Goal: Task Accomplishment & Management: Complete application form

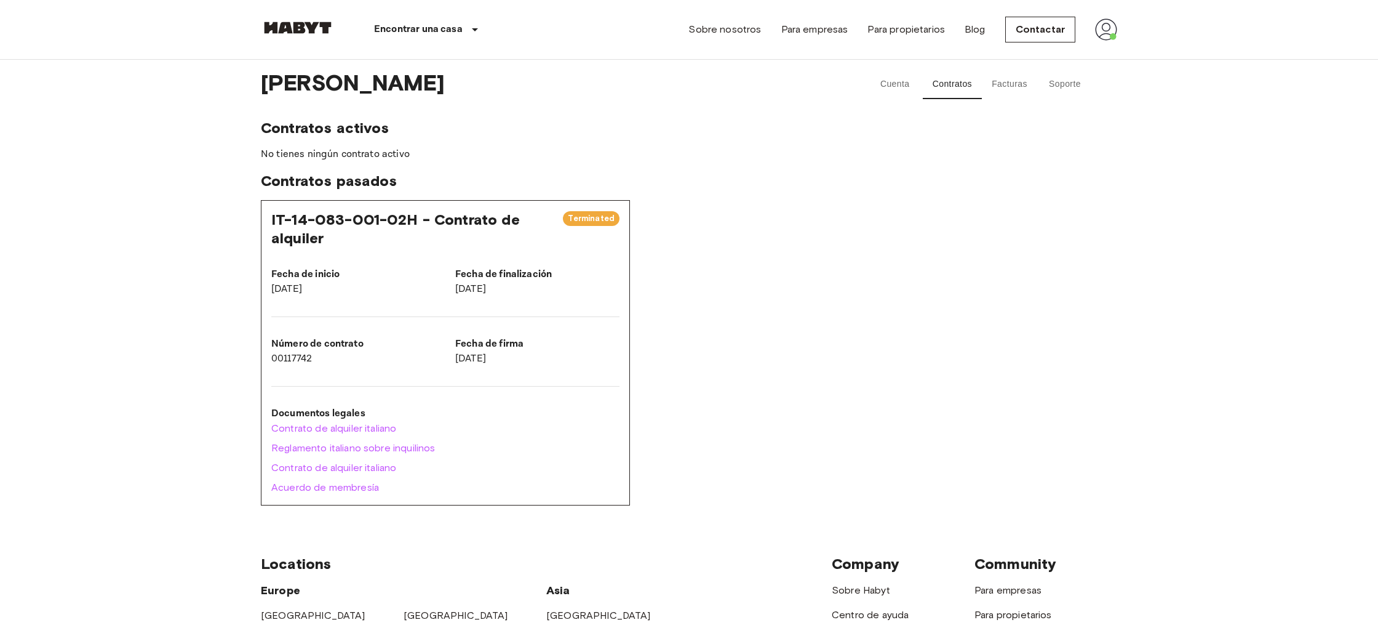
click at [1069, 92] on button "Soporte" at bounding box center [1064, 85] width 55 height 30
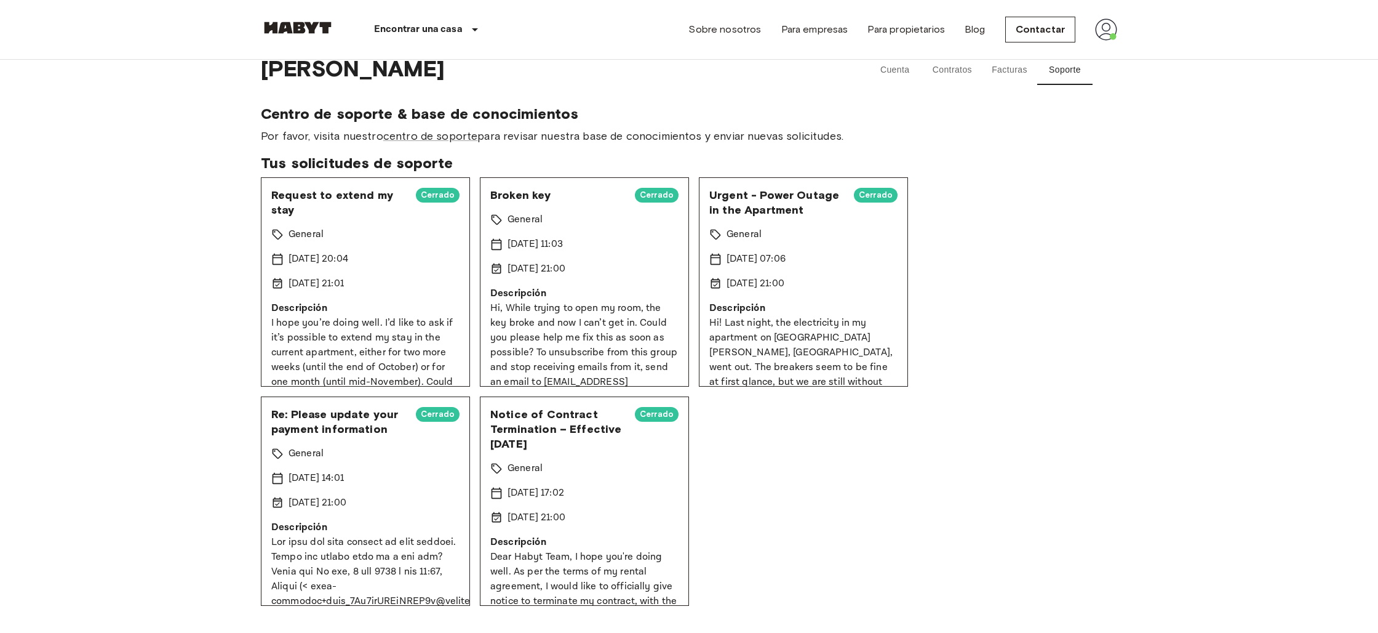
scroll to position [9, 0]
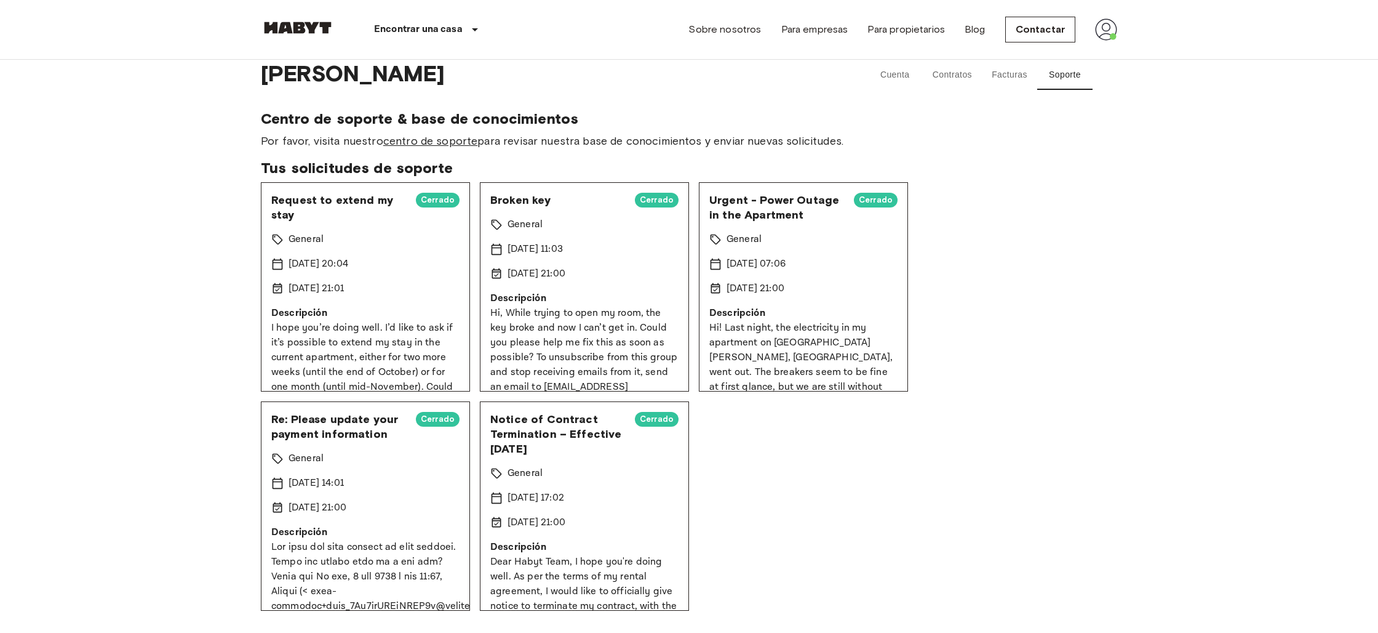
click at [447, 141] on link "centro de soporte" at bounding box center [430, 141] width 95 height 14
click at [900, 77] on button "Cuenta" at bounding box center [895, 75] width 55 height 30
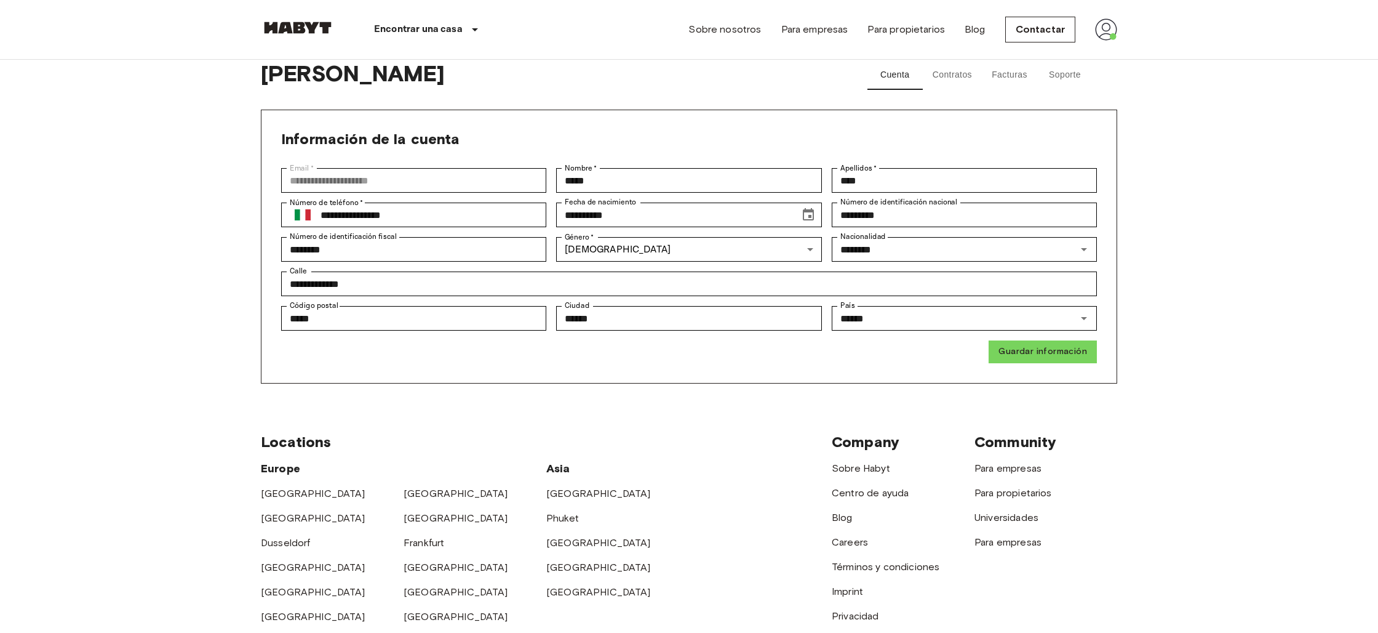
scroll to position [21, 0]
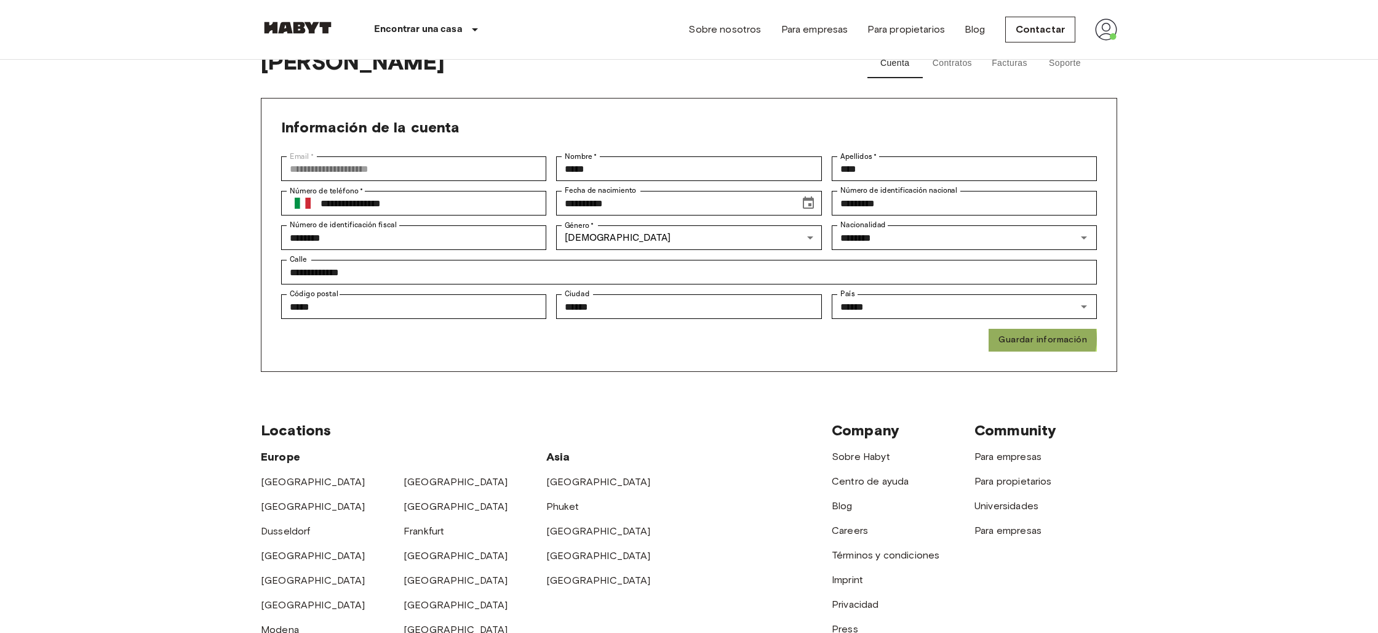
click at [1038, 338] on button "Guardar información" at bounding box center [1043, 340] width 108 height 23
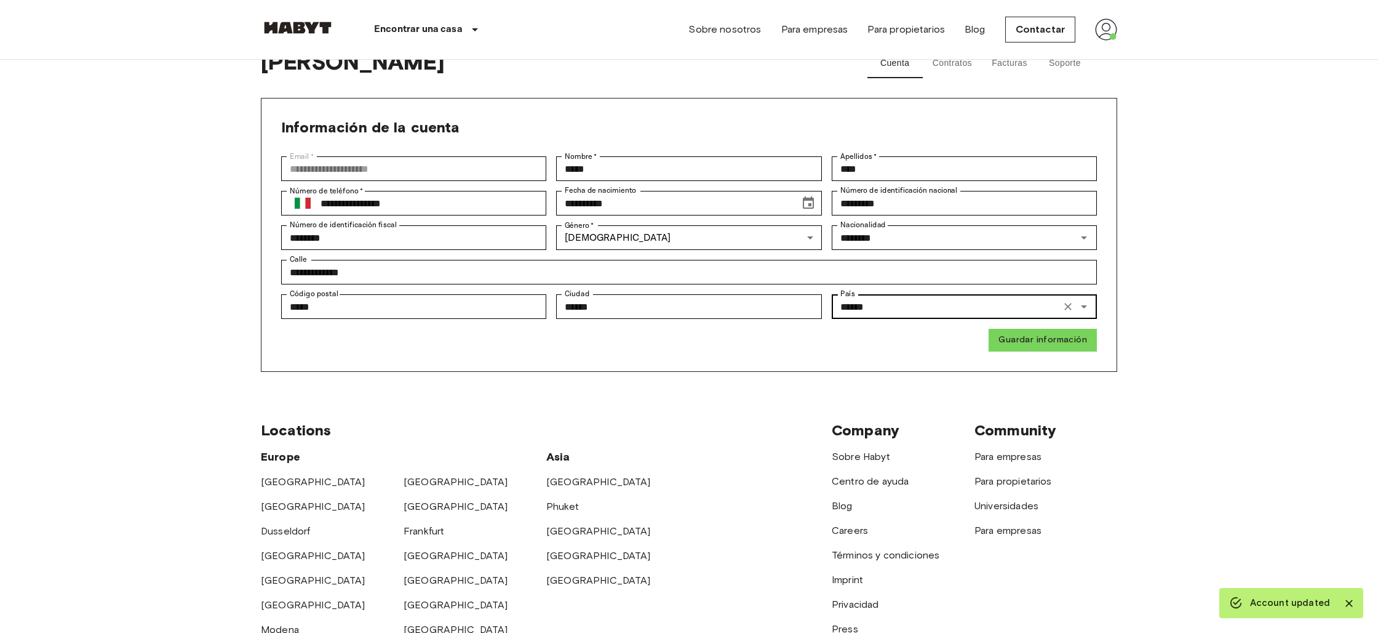
scroll to position [0, 0]
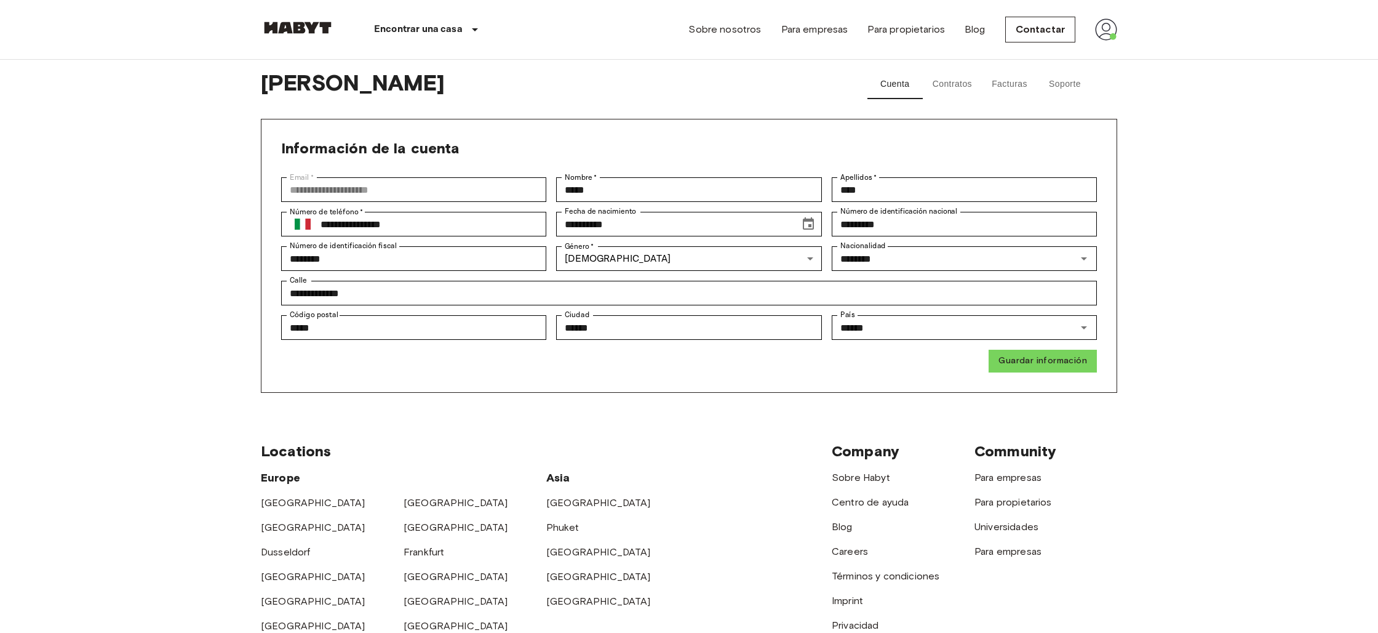
click at [1098, 26] on img at bounding box center [1106, 29] width 22 height 22
click at [952, 85] on div at bounding box center [689, 316] width 1378 height 633
click at [973, 85] on button "Contratos" at bounding box center [952, 85] width 59 height 30
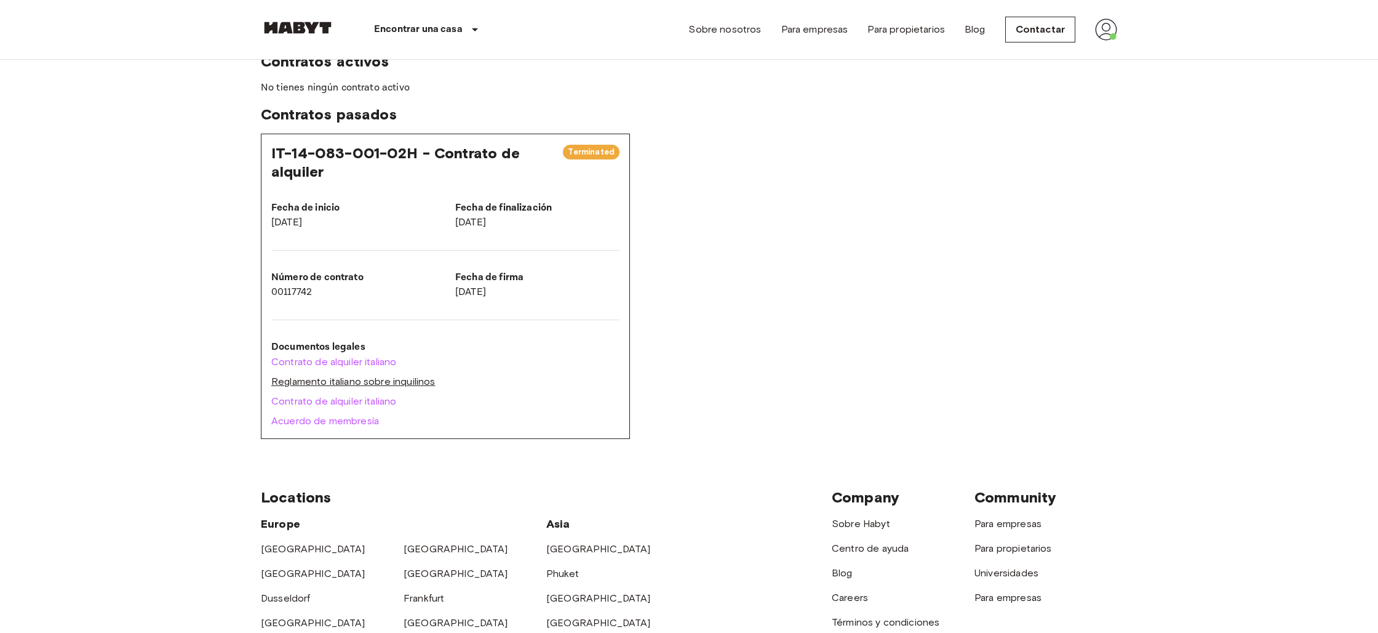
scroll to position [71, 0]
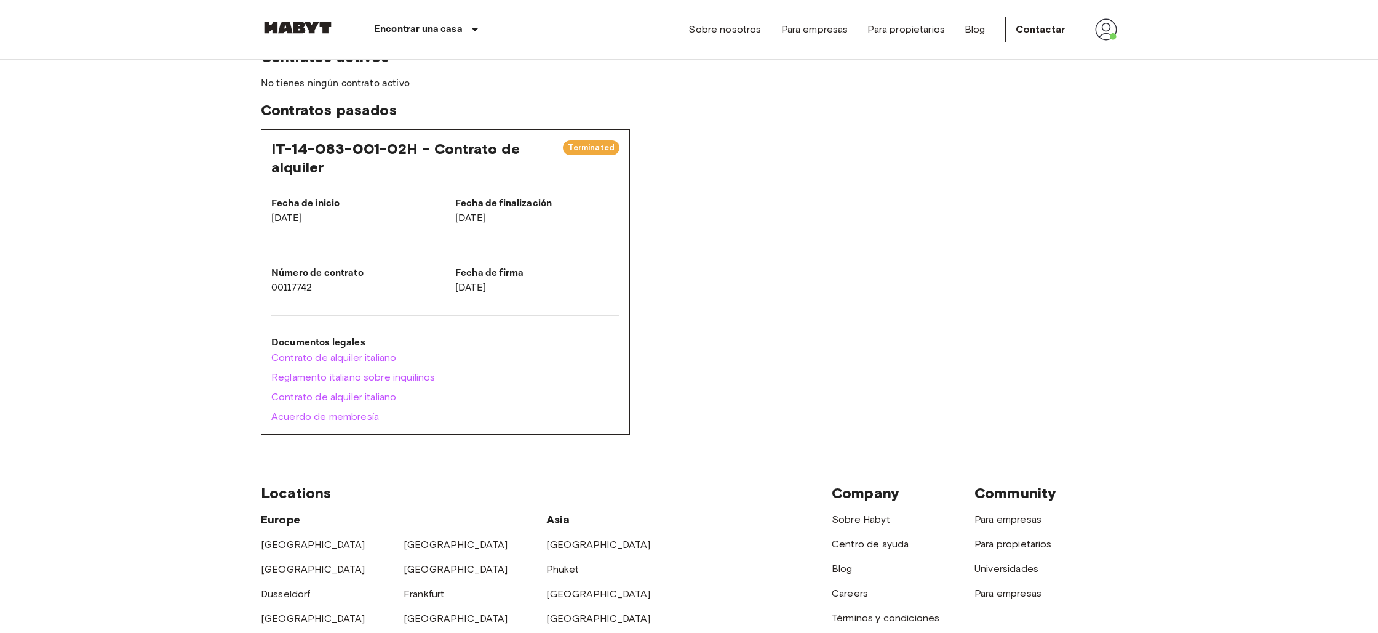
drag, startPoint x: 556, startPoint y: 197, endPoint x: 507, endPoint y: 211, distance: 51.2
click at [556, 197] on p "Fecha de finalización" at bounding box center [537, 203] width 164 height 15
click at [507, 211] on p "[DATE]" at bounding box center [537, 218] width 164 height 15
drag, startPoint x: 473, startPoint y: 301, endPoint x: 287, endPoint y: 205, distance: 209.7
click at [472, 300] on div "IT-14-083-001-02H - Contrato de alquiler Terminated Fecha de inicio [DATE] Fech…" at bounding box center [445, 281] width 369 height 305
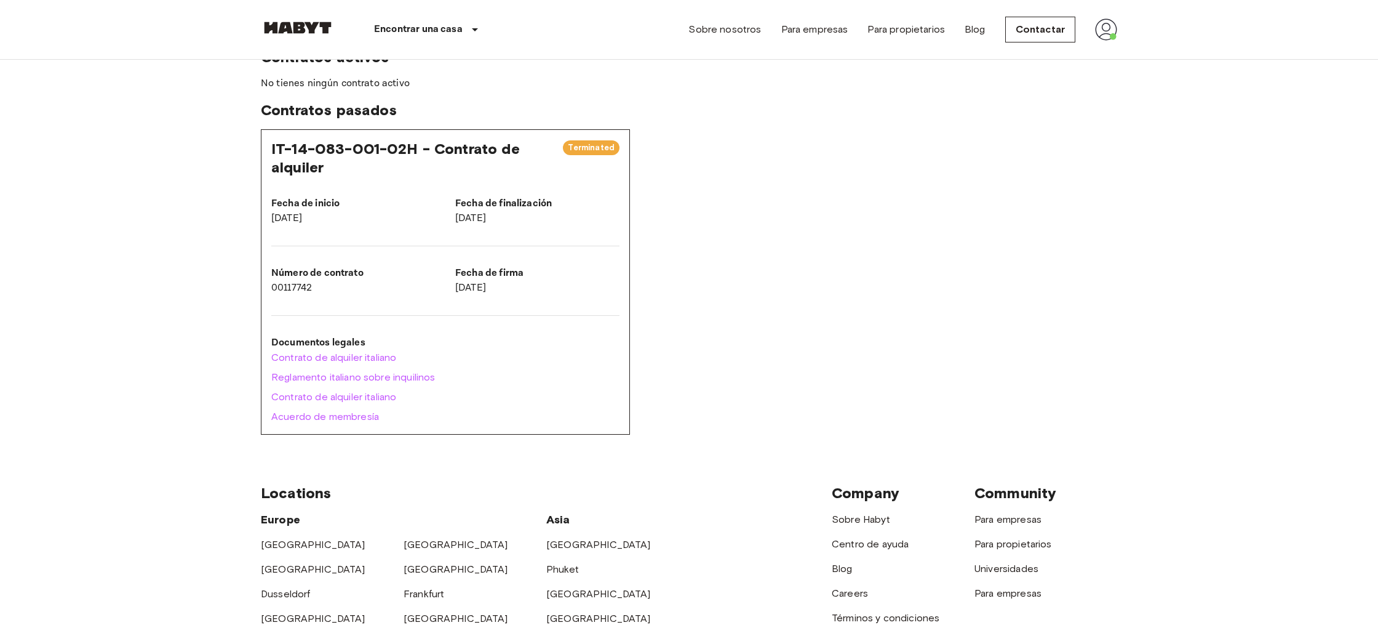
click at [306, 140] on span "IT-14-083-001-02H - Contrato de alquiler" at bounding box center [395, 158] width 249 height 36
drag, startPoint x: 602, startPoint y: 150, endPoint x: 526, endPoint y: 142, distance: 76.7
click at [602, 150] on span "Terminated" at bounding box center [591, 148] width 57 height 12
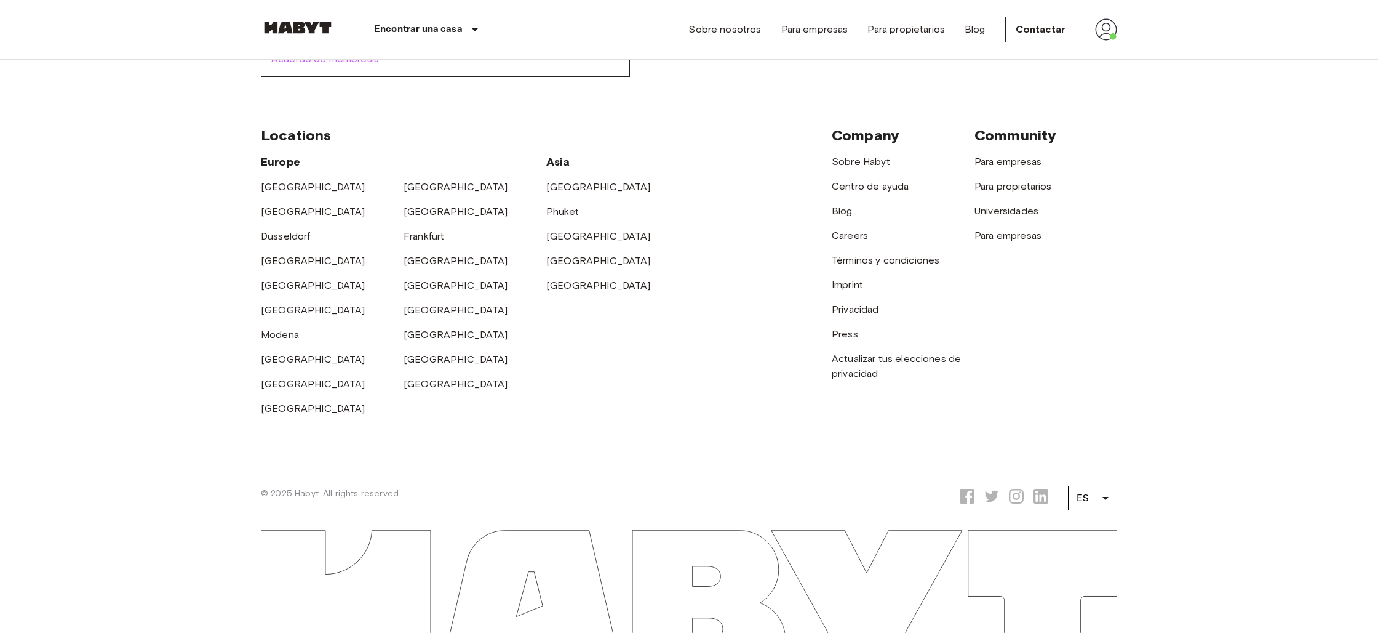
scroll to position [0, 0]
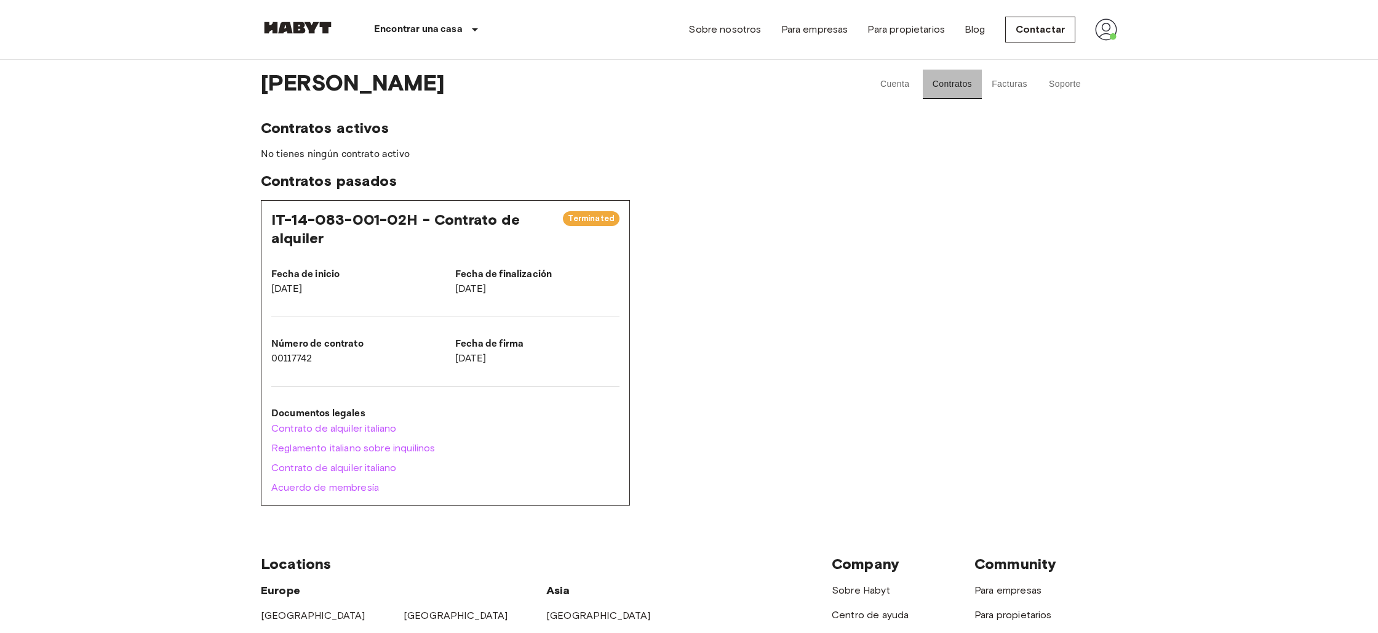
click at [958, 86] on button "Contratos" at bounding box center [952, 85] width 59 height 30
drag, startPoint x: 336, startPoint y: 181, endPoint x: 413, endPoint y: 228, distance: 90.0
click at [337, 181] on span "Contratos pasados" at bounding box center [689, 181] width 857 height 18
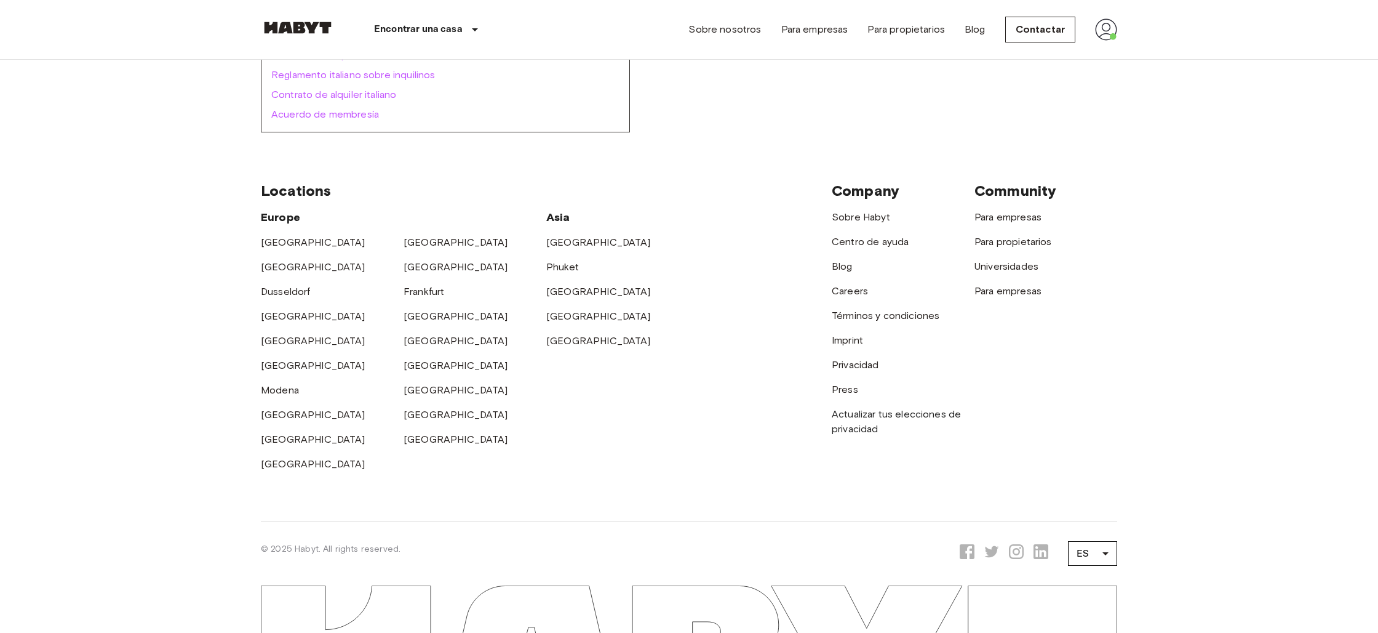
scroll to position [428, 0]
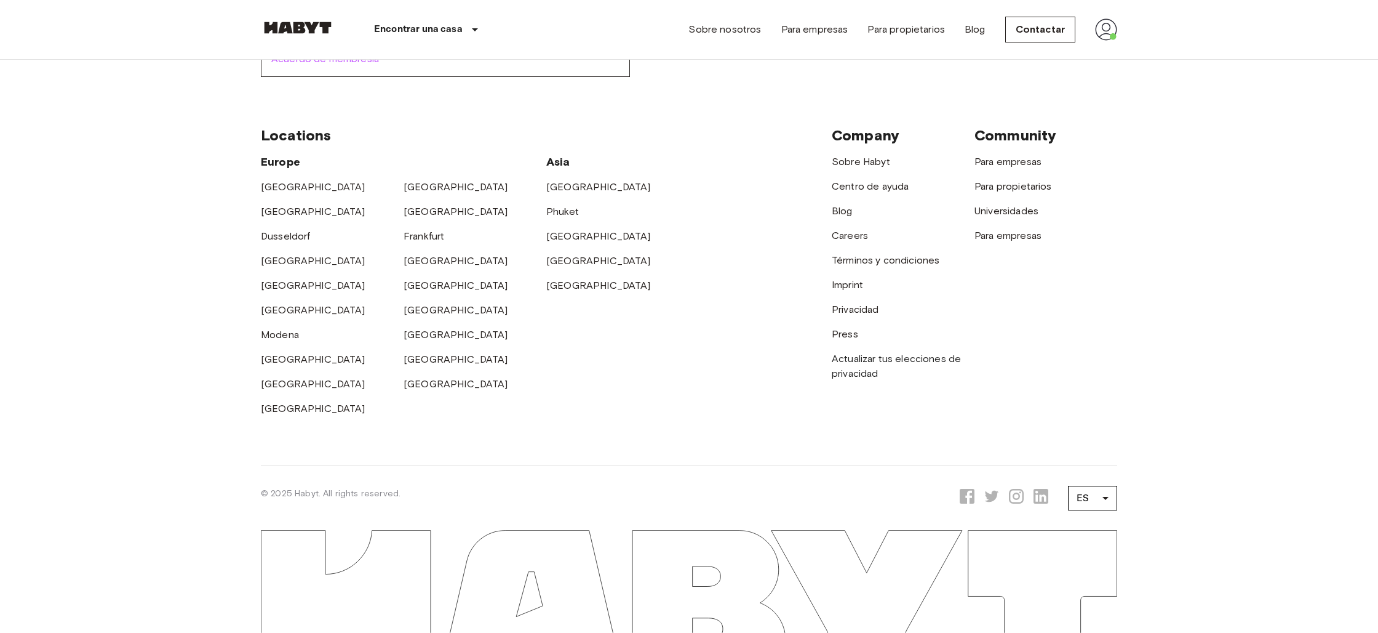
click at [498, 308] on div "[GEOGRAPHIC_DATA]" at bounding box center [475, 305] width 143 height 25
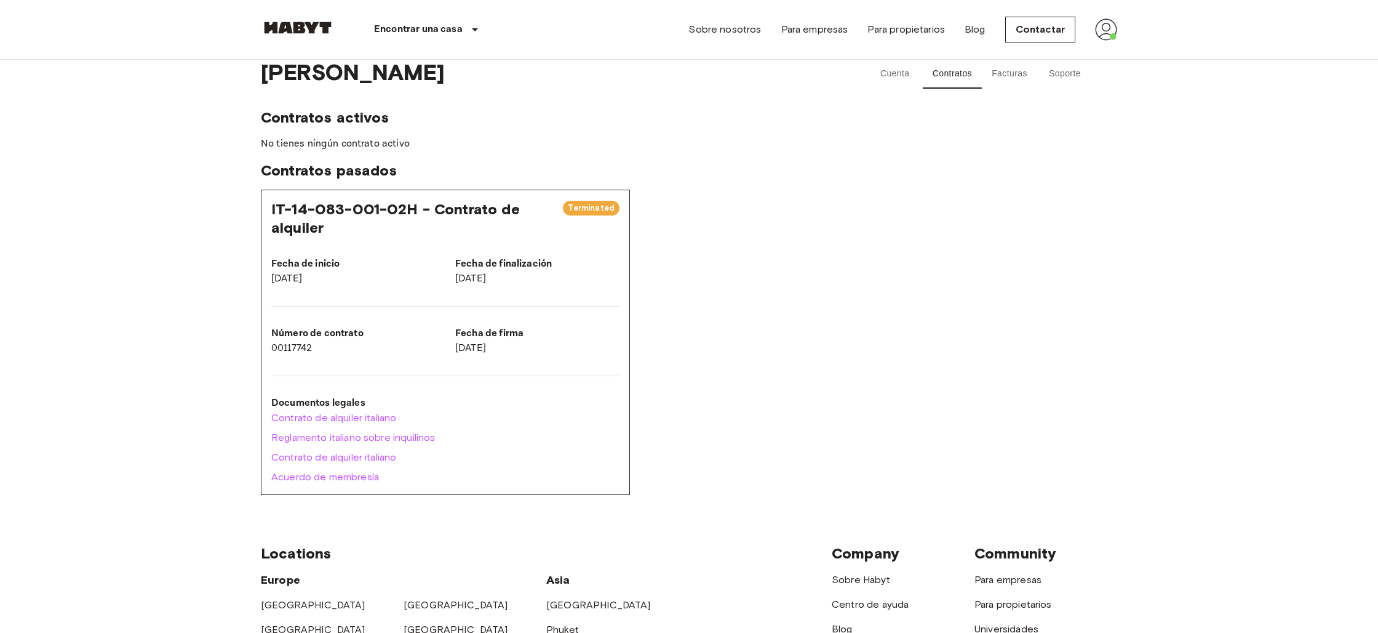
scroll to position [0, 0]
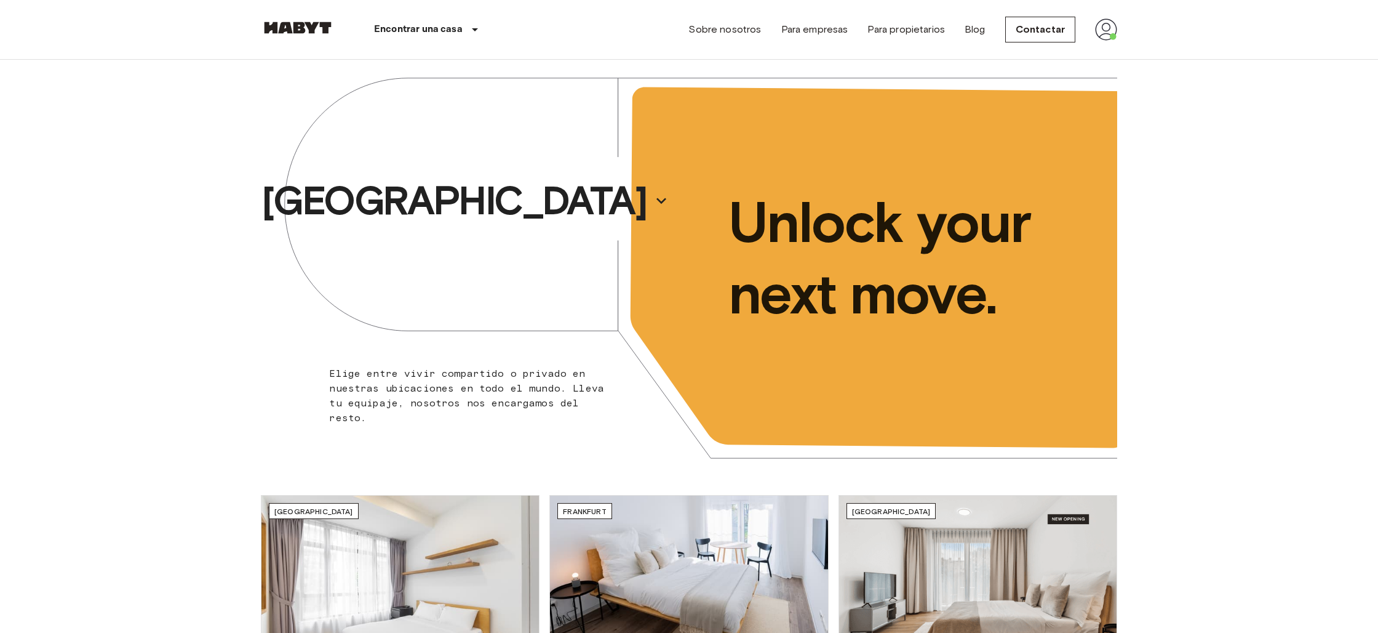
click at [1101, 28] on img at bounding box center [1106, 29] width 22 height 22
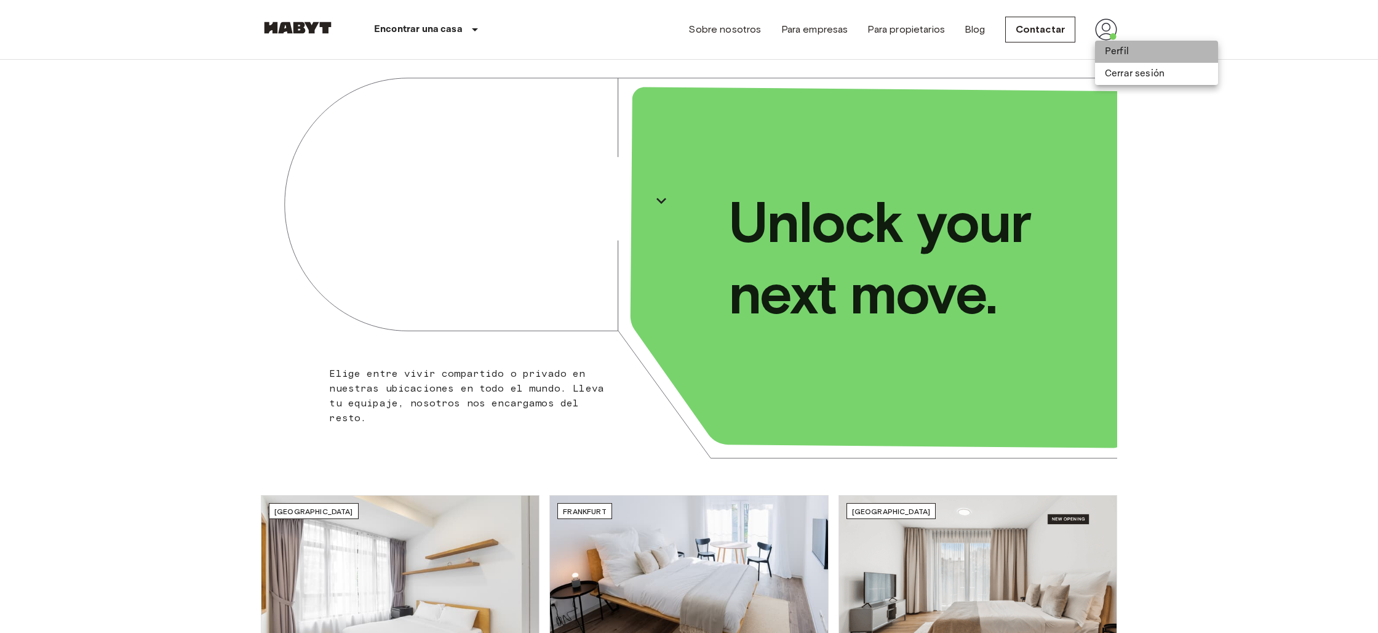
click at [1126, 54] on li "Perfil" at bounding box center [1156, 52] width 123 height 22
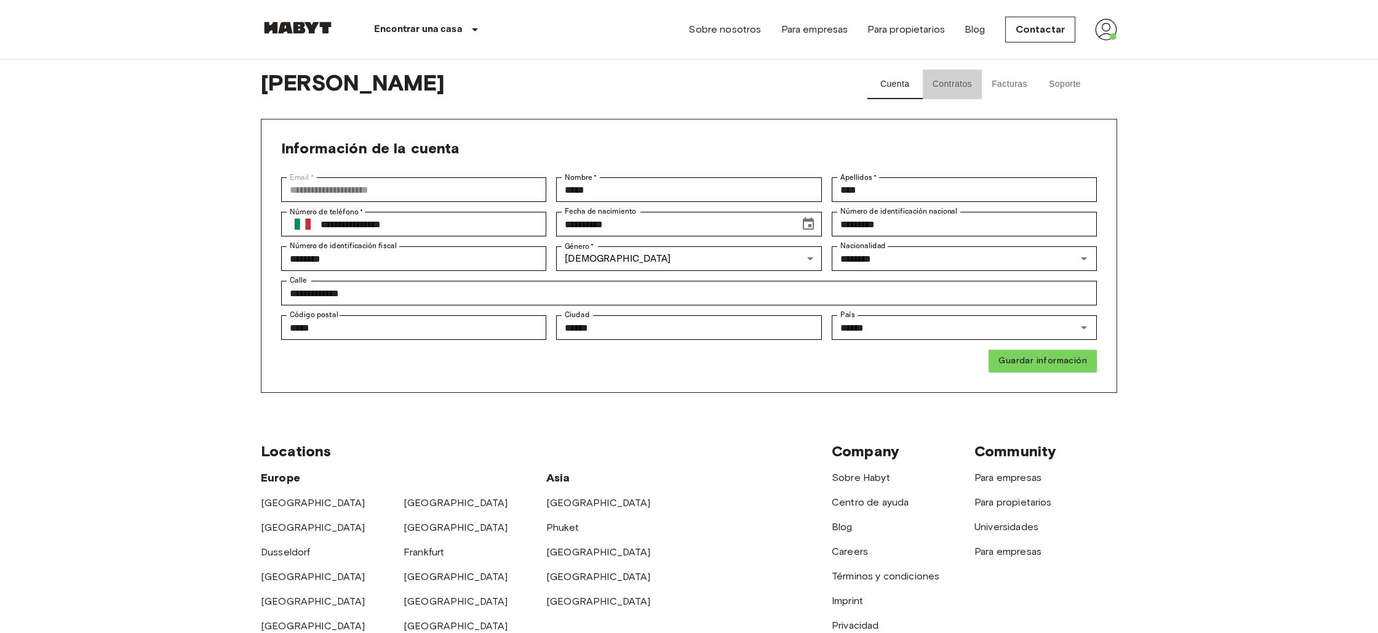
click at [968, 84] on button "Contratos" at bounding box center [952, 85] width 59 height 30
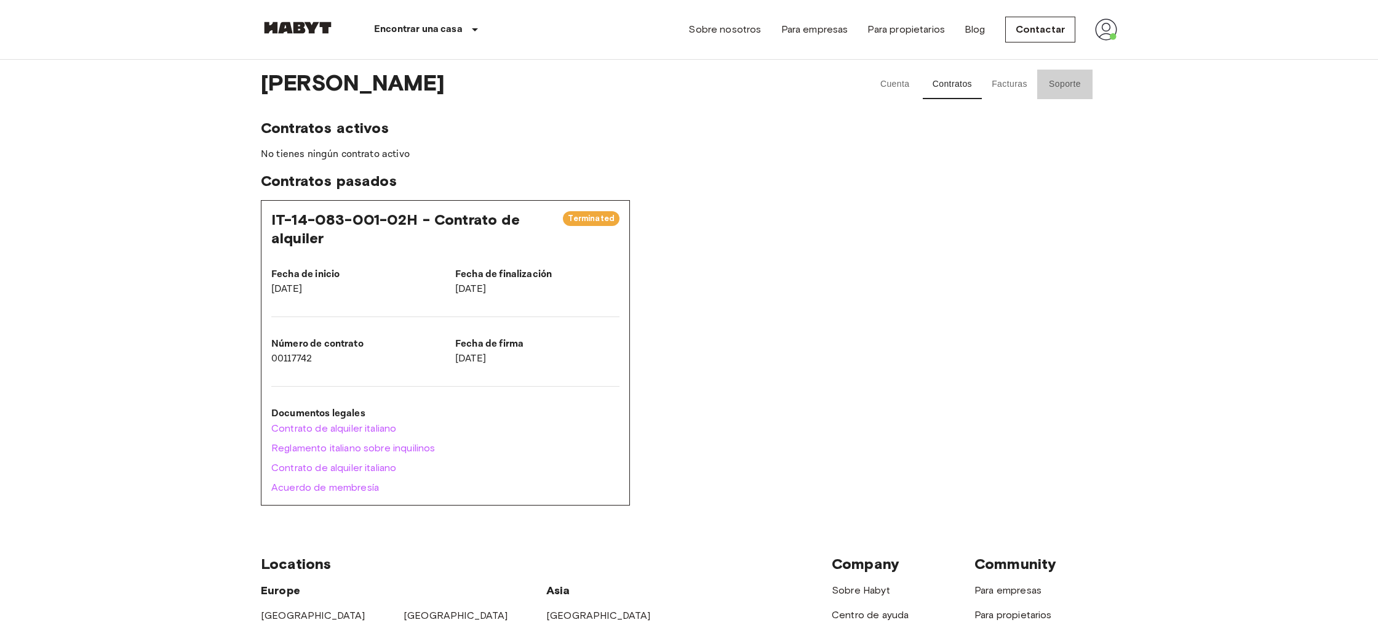
click at [1053, 84] on button "Soporte" at bounding box center [1064, 85] width 55 height 30
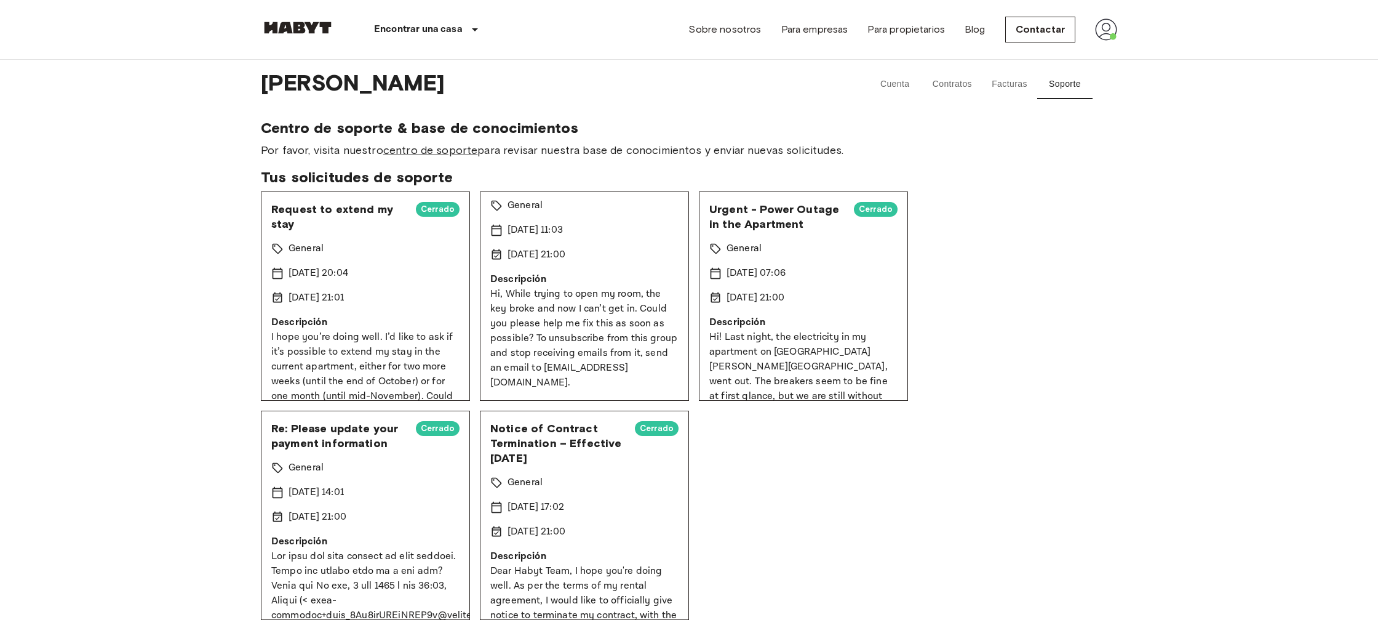
click at [421, 153] on link "centro de soporte" at bounding box center [430, 150] width 95 height 14
click at [959, 86] on button "Contratos" at bounding box center [952, 85] width 59 height 30
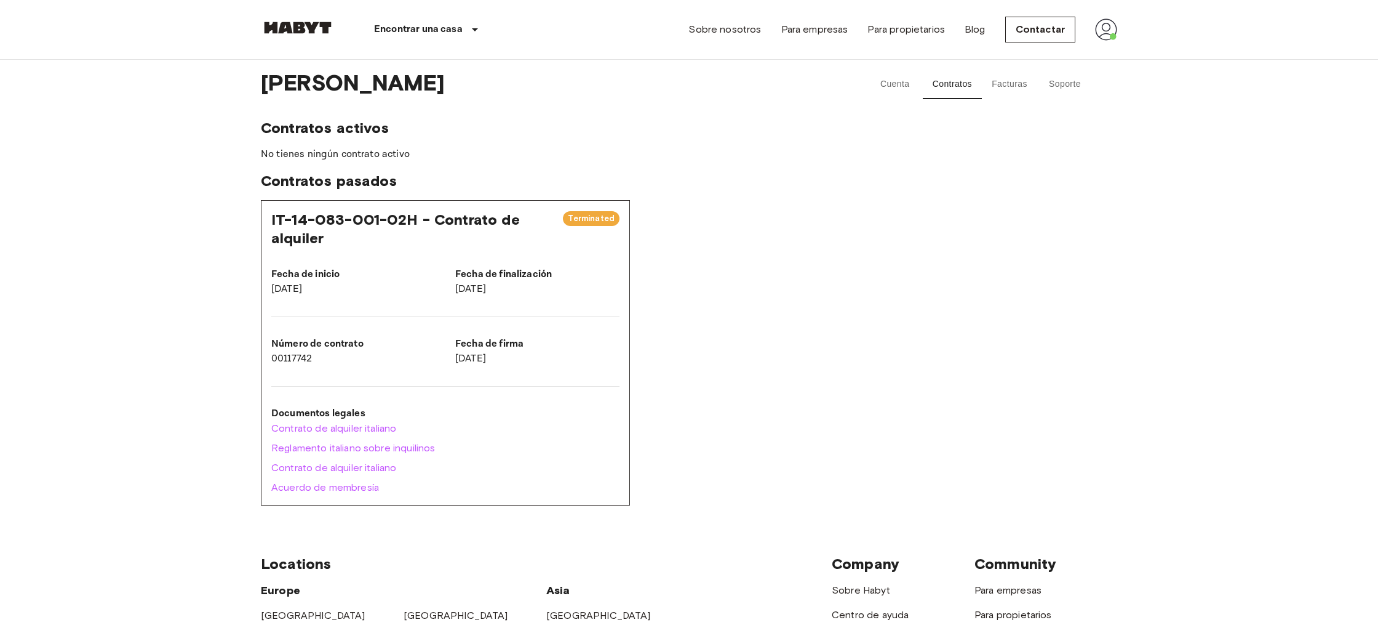
click at [350, 183] on span "Contratos pasados" at bounding box center [689, 181] width 857 height 18
click at [350, 154] on p "No tienes ningún contrato activo" at bounding box center [689, 154] width 857 height 15
click at [336, 129] on span "Contratos activos" at bounding box center [689, 128] width 857 height 18
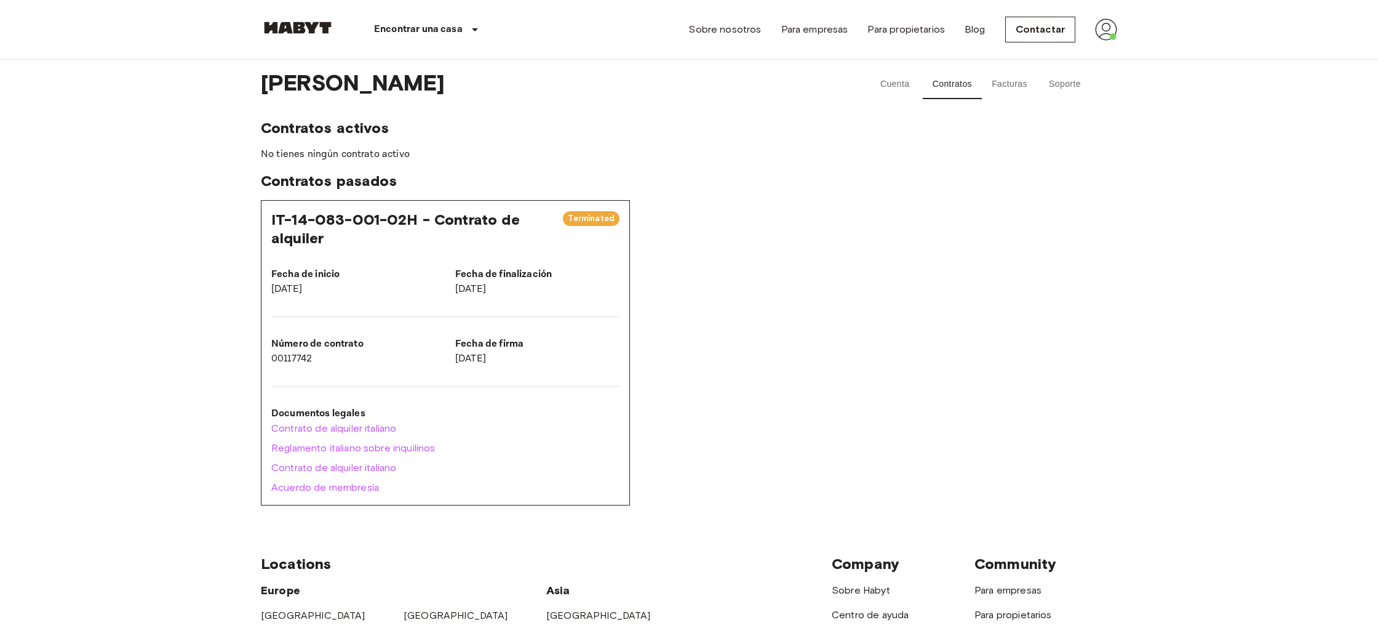
click at [505, 248] on div "Fecha de finalización [DATE]" at bounding box center [528, 271] width 184 height 49
click at [500, 286] on p "[DATE]" at bounding box center [537, 289] width 164 height 15
click at [1073, 82] on button "Soporte" at bounding box center [1064, 85] width 55 height 30
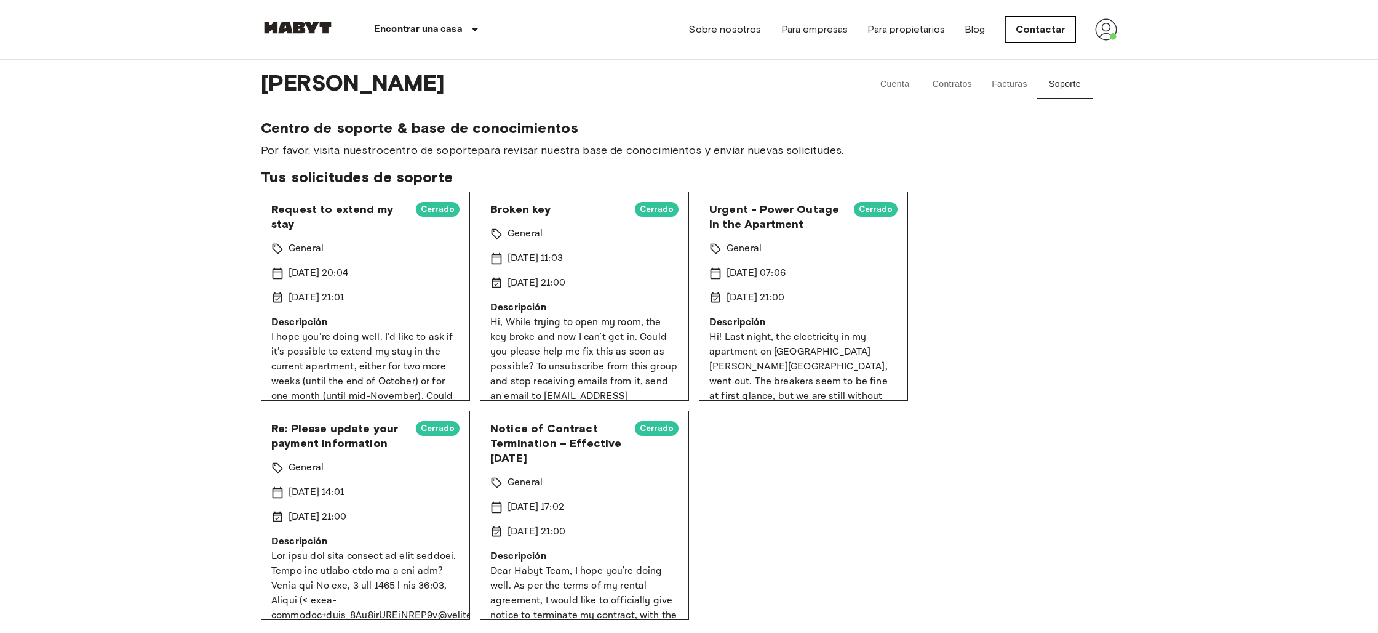
click at [1051, 21] on link "Contactar" at bounding box center [1040, 30] width 70 height 26
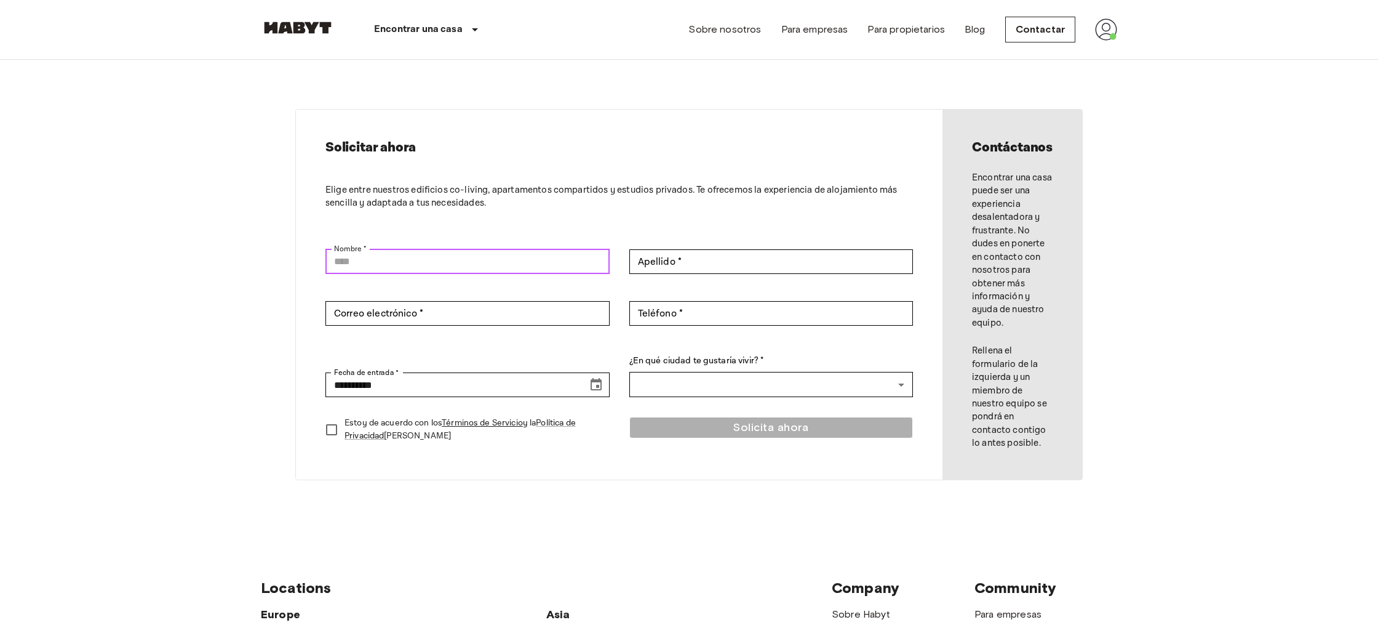
click at [420, 260] on input "Nombre *" at bounding box center [468, 261] width 284 height 25
type input "*****"
click at [717, 263] on input "Apellido *" at bounding box center [772, 261] width 284 height 25
type input "****"
click at [527, 312] on input "Correo electrónico *" at bounding box center [468, 313] width 284 height 25
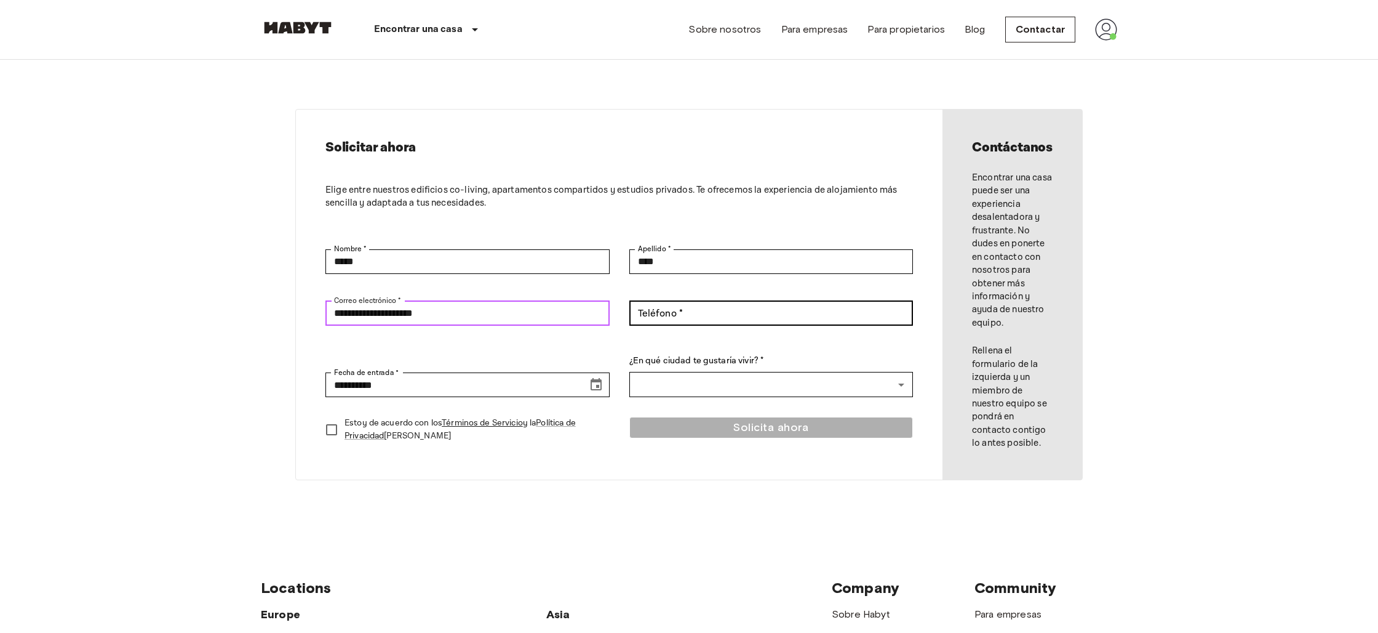
type input "**********"
click at [678, 311] on input "Teléfono *" at bounding box center [772, 313] width 284 height 25
type input "**********"
click at [354, 425] on p "Estoy de acuerdo con los Términos de Servicio y la Política de Privacidad de Ha…" at bounding box center [472, 430] width 255 height 26
click at [791, 432] on div "Solicita ahora" at bounding box center [772, 433] width 284 height 33
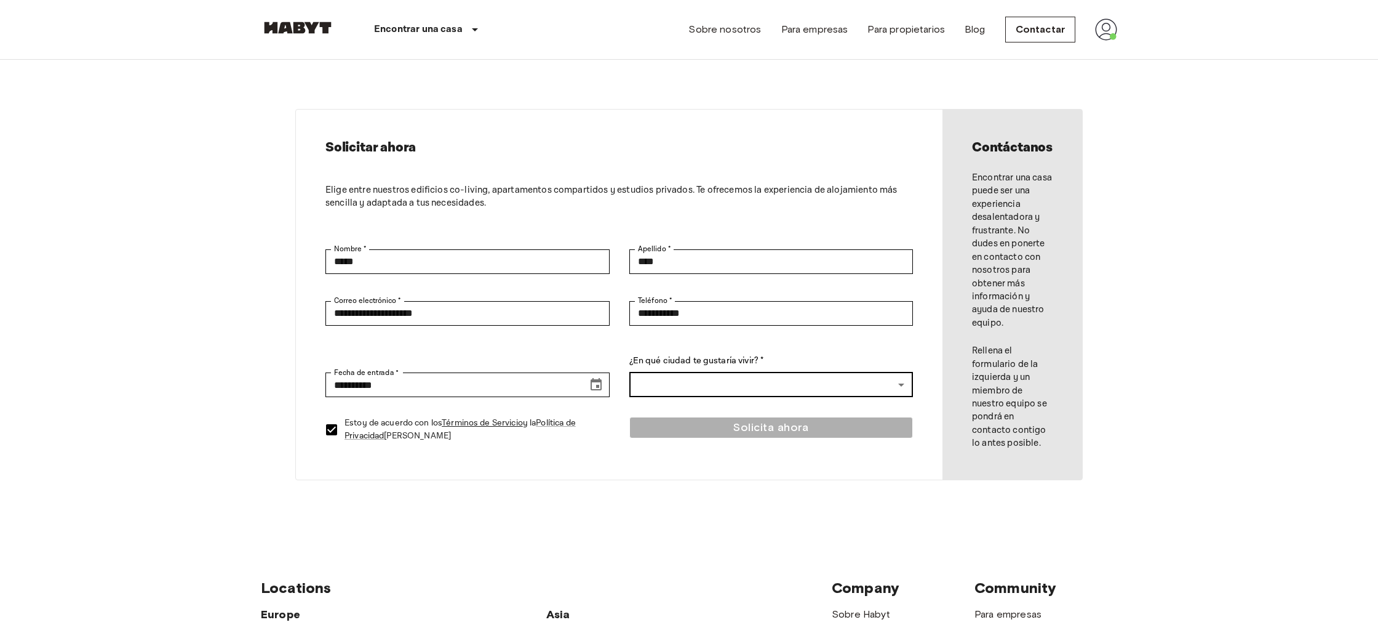
click at [713, 377] on body "**********" at bounding box center [689, 542] width 1378 height 1085
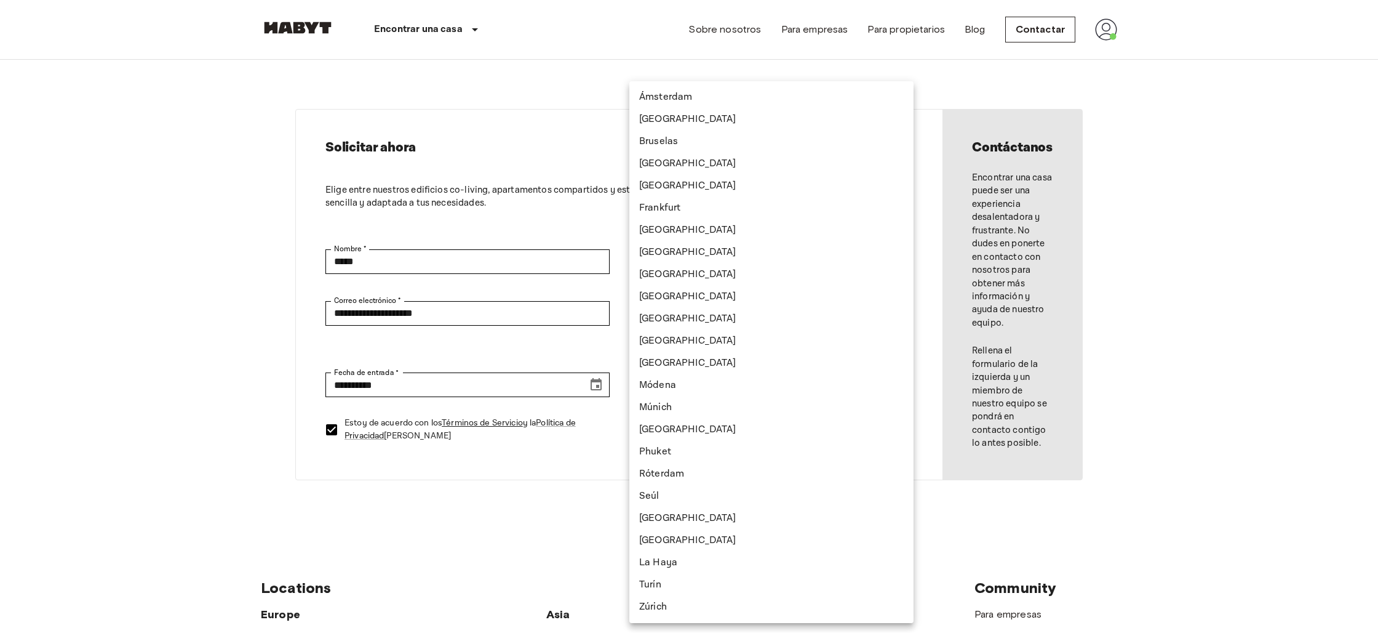
click at [692, 364] on li "Milán" at bounding box center [772, 363] width 284 height 22
type input "*****"
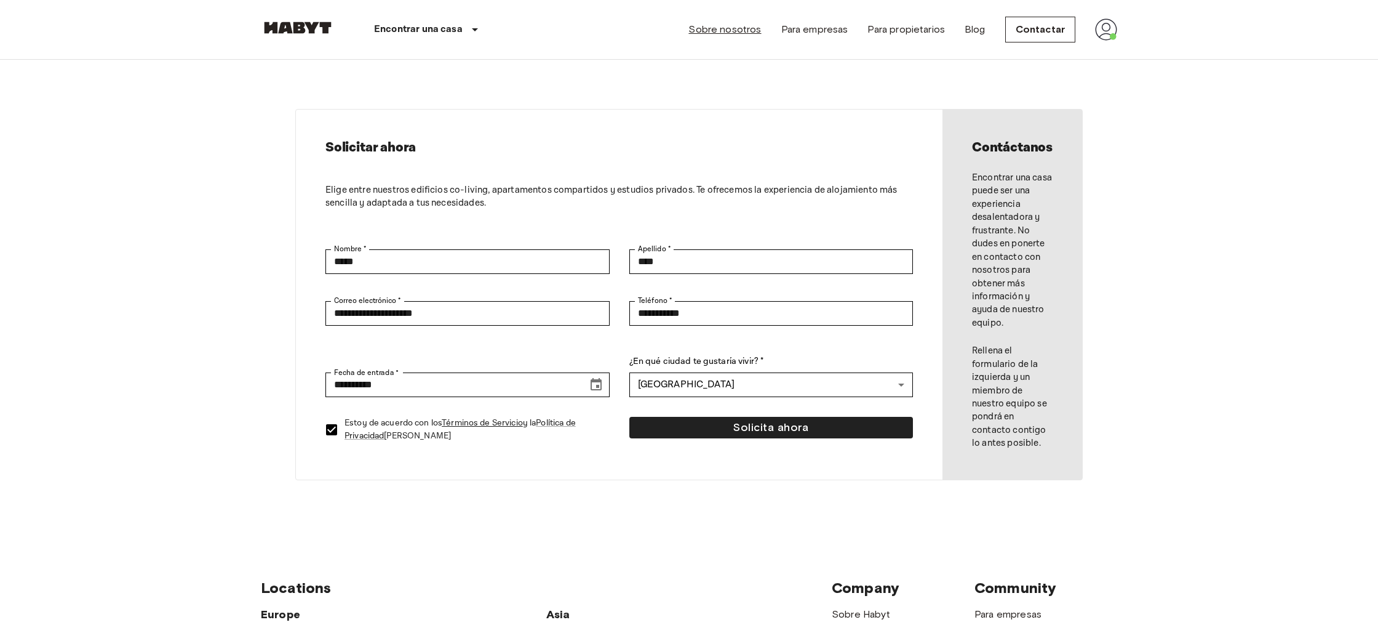
click at [746, 33] on link "Sobre nosotros" at bounding box center [725, 29] width 73 height 15
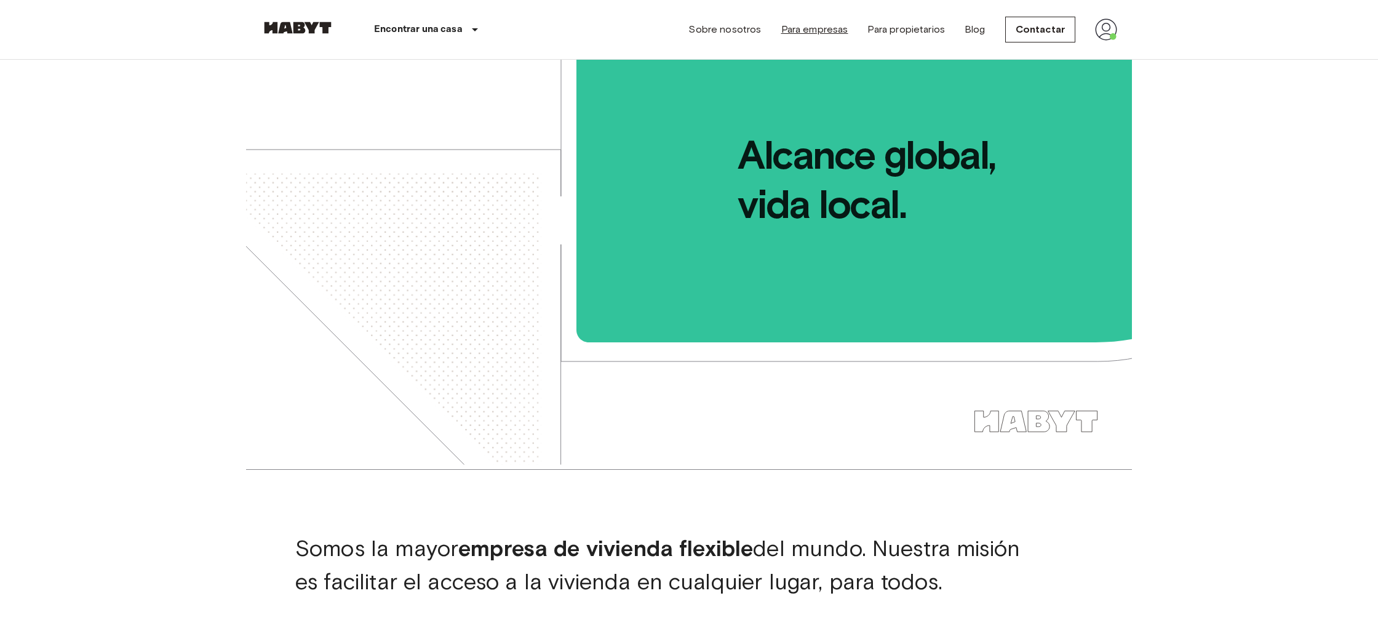
click at [846, 23] on link "Para empresas" at bounding box center [814, 29] width 67 height 15
click at [912, 30] on link "Para propietarios" at bounding box center [907, 29] width 78 height 15
click at [1106, 32] on img at bounding box center [1106, 29] width 22 height 22
click at [1133, 55] on li "Perfil" at bounding box center [1156, 52] width 123 height 22
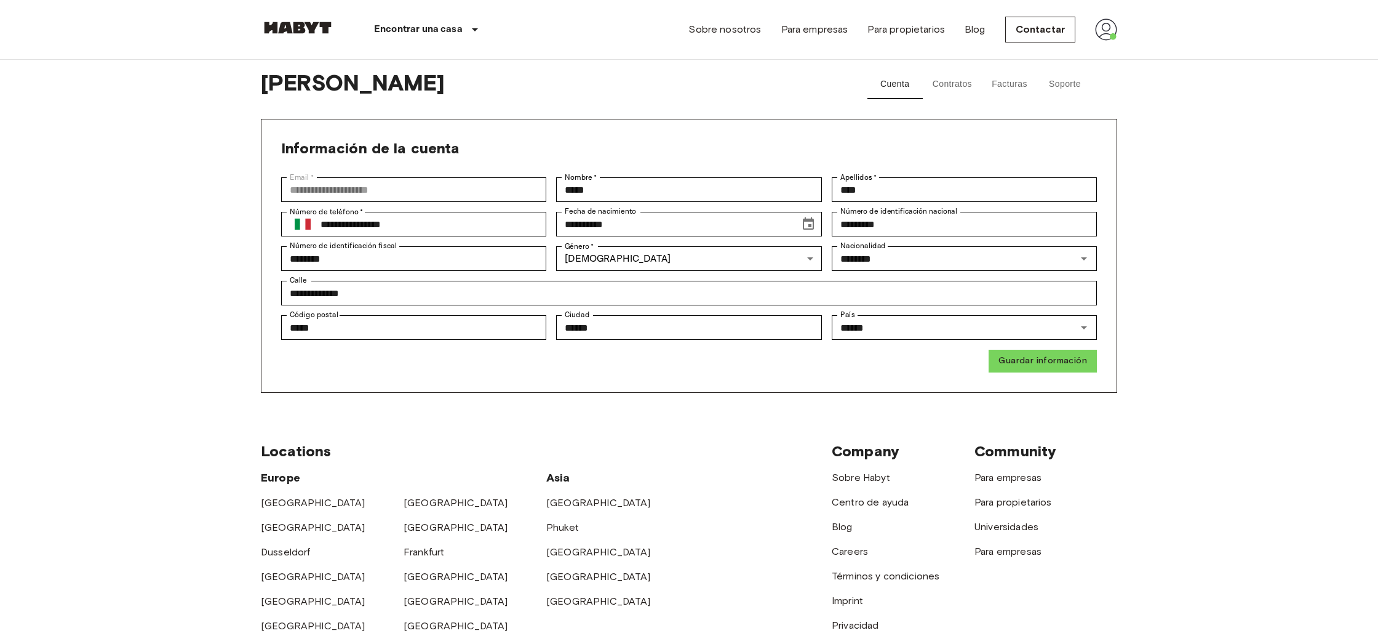
click at [977, 89] on button "Contratos" at bounding box center [952, 85] width 59 height 30
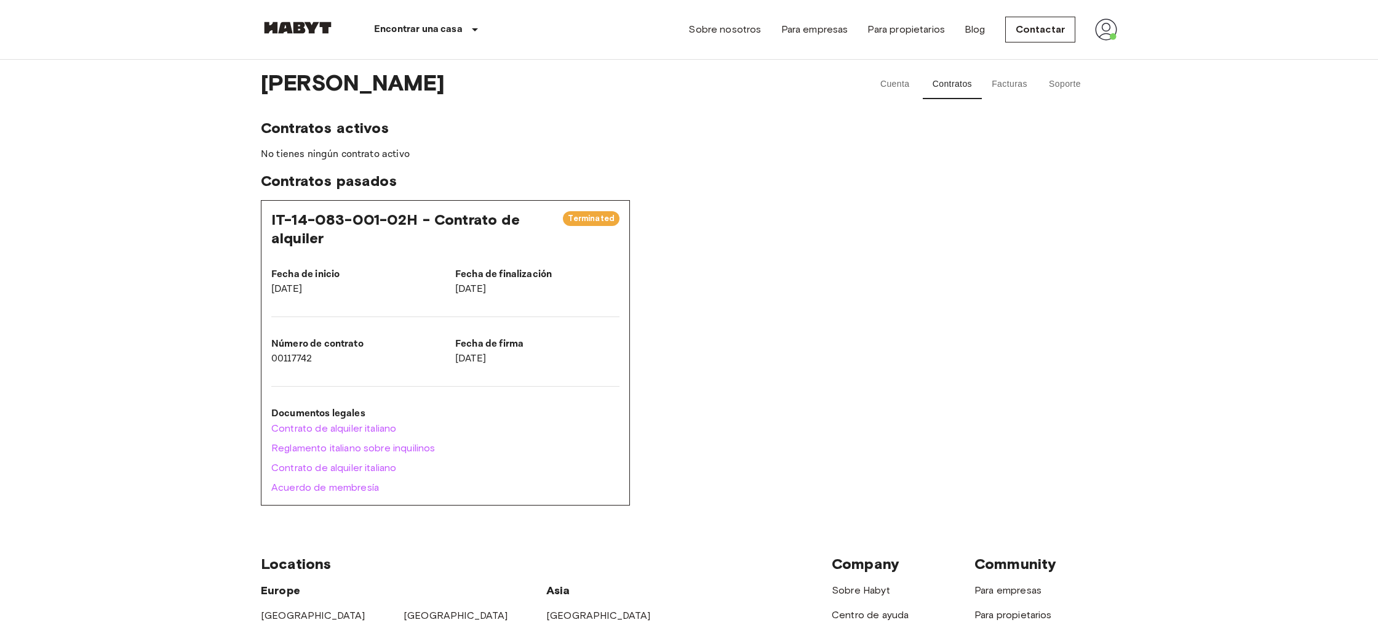
drag, startPoint x: 593, startPoint y: 221, endPoint x: 382, endPoint y: 202, distance: 211.9
click at [590, 221] on span "Terminated" at bounding box center [591, 218] width 57 height 12
drag, startPoint x: 302, startPoint y: 169, endPoint x: 292, endPoint y: 144, distance: 26.7
click at [302, 169] on div "Contratos activos No tienes ningún contrato activo Contratos pasados IT-14-083-…" at bounding box center [689, 312] width 857 height 386
drag, startPoint x: 291, startPoint y: 141, endPoint x: 289, endPoint y: 132, distance: 9.6
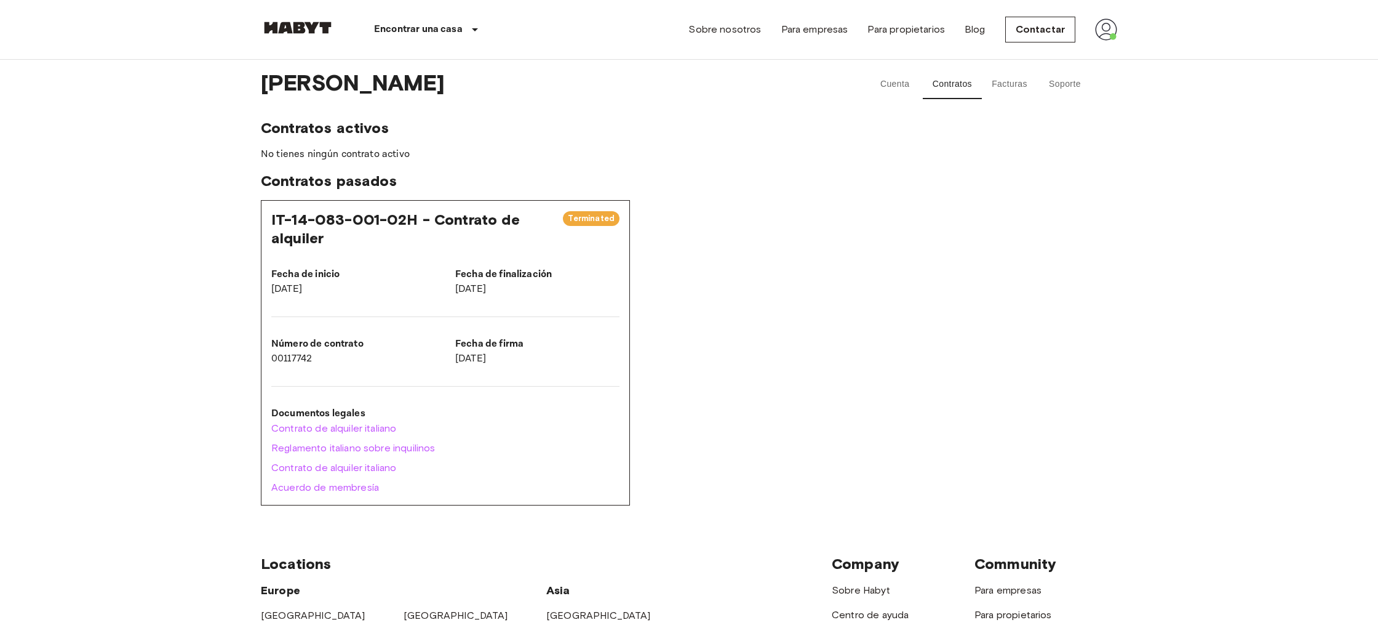
click at [291, 140] on div "Contratos activos No tienes ningún contrato activo Contratos pasados IT-14-083-…" at bounding box center [689, 312] width 857 height 386
click at [289, 126] on span "Contratos activos" at bounding box center [689, 128] width 857 height 18
drag, startPoint x: 289, startPoint y: 126, endPoint x: 285, endPoint y: 151, distance: 25.0
click at [287, 134] on span "Contratos activos" at bounding box center [689, 128] width 857 height 18
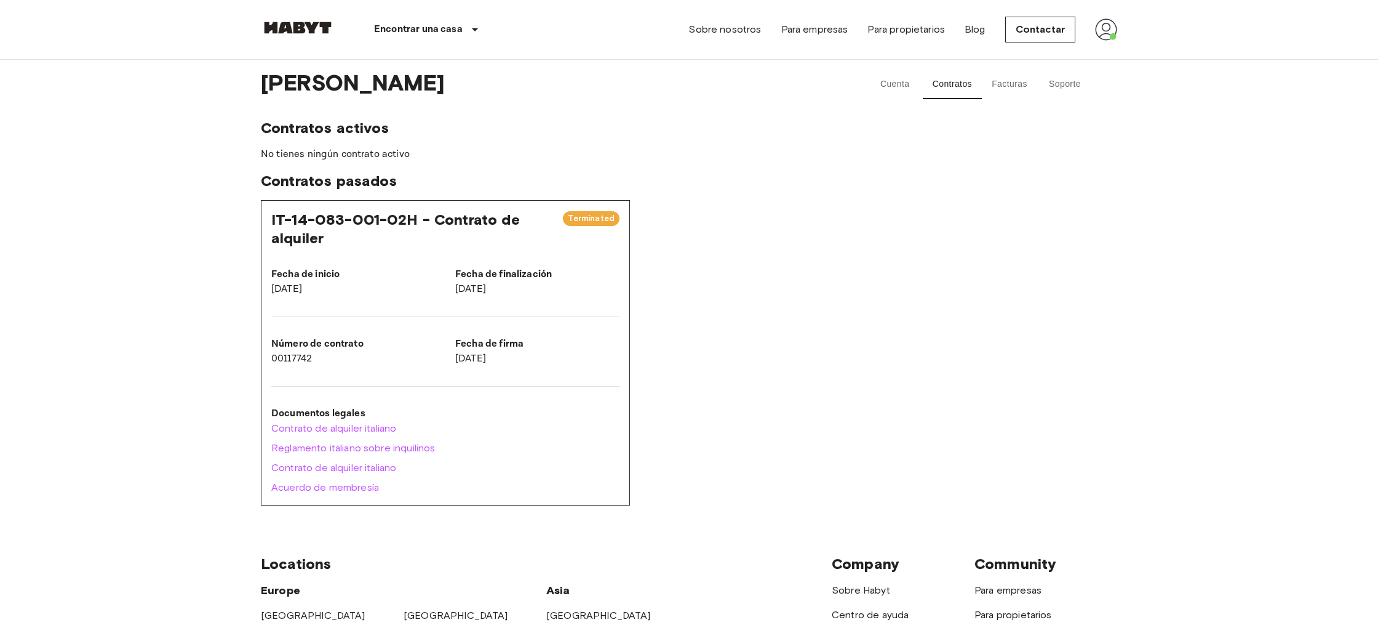
drag, startPoint x: 285, startPoint y: 152, endPoint x: 295, endPoint y: 171, distance: 21.8
click at [286, 152] on p "No tienes ningún contrato activo" at bounding box center [689, 154] width 857 height 15
click at [1062, 82] on button "Soporte" at bounding box center [1064, 85] width 55 height 30
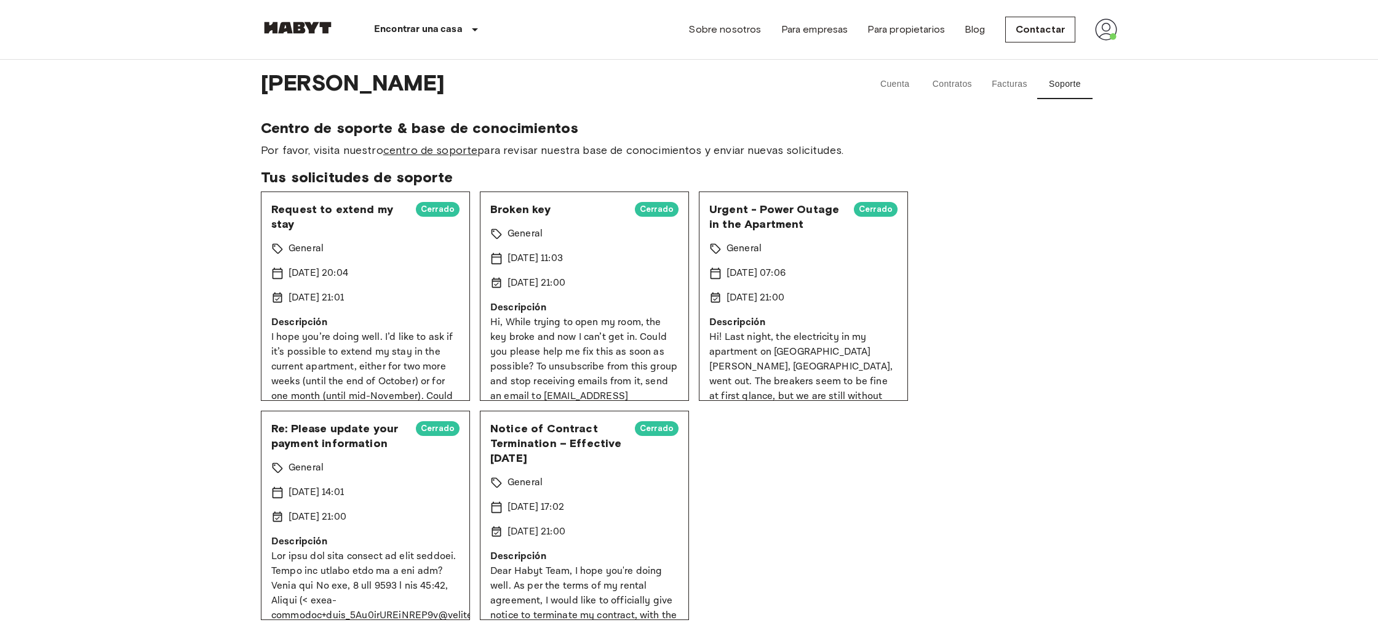
click at [445, 155] on link "centro de soporte" at bounding box center [430, 150] width 95 height 14
click at [954, 87] on button "Contratos" at bounding box center [952, 85] width 59 height 30
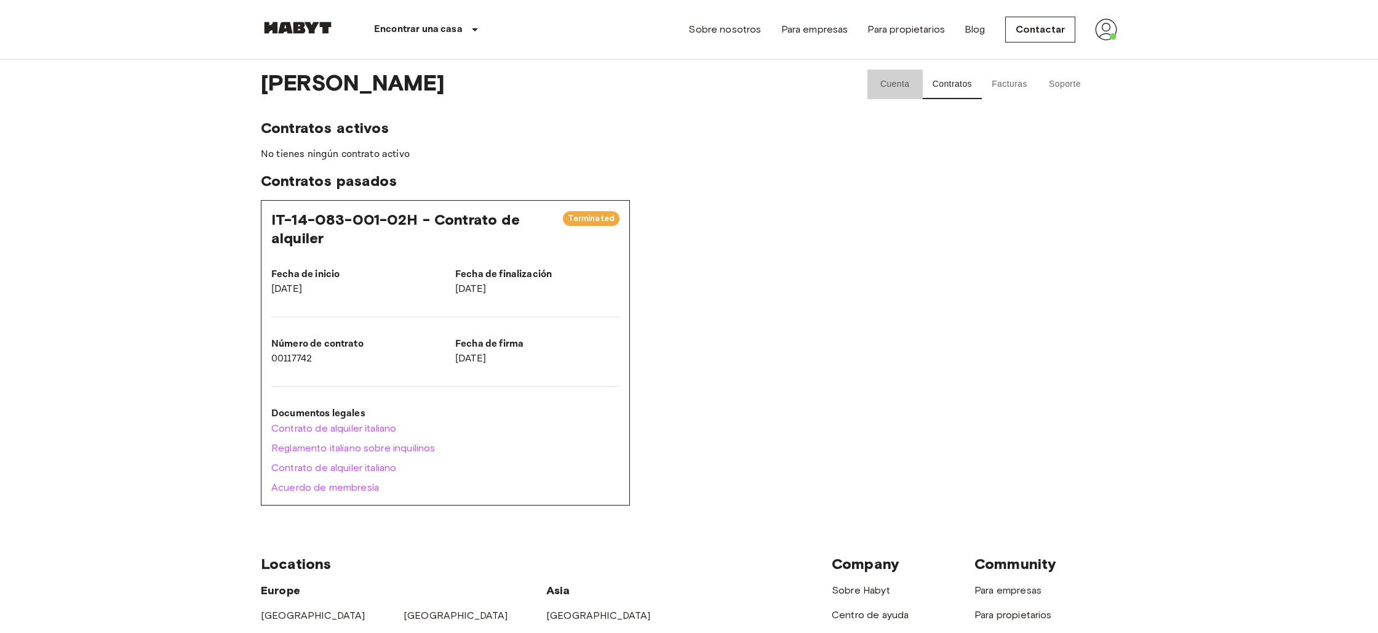
click at [889, 86] on button "Cuenta" at bounding box center [895, 85] width 55 height 30
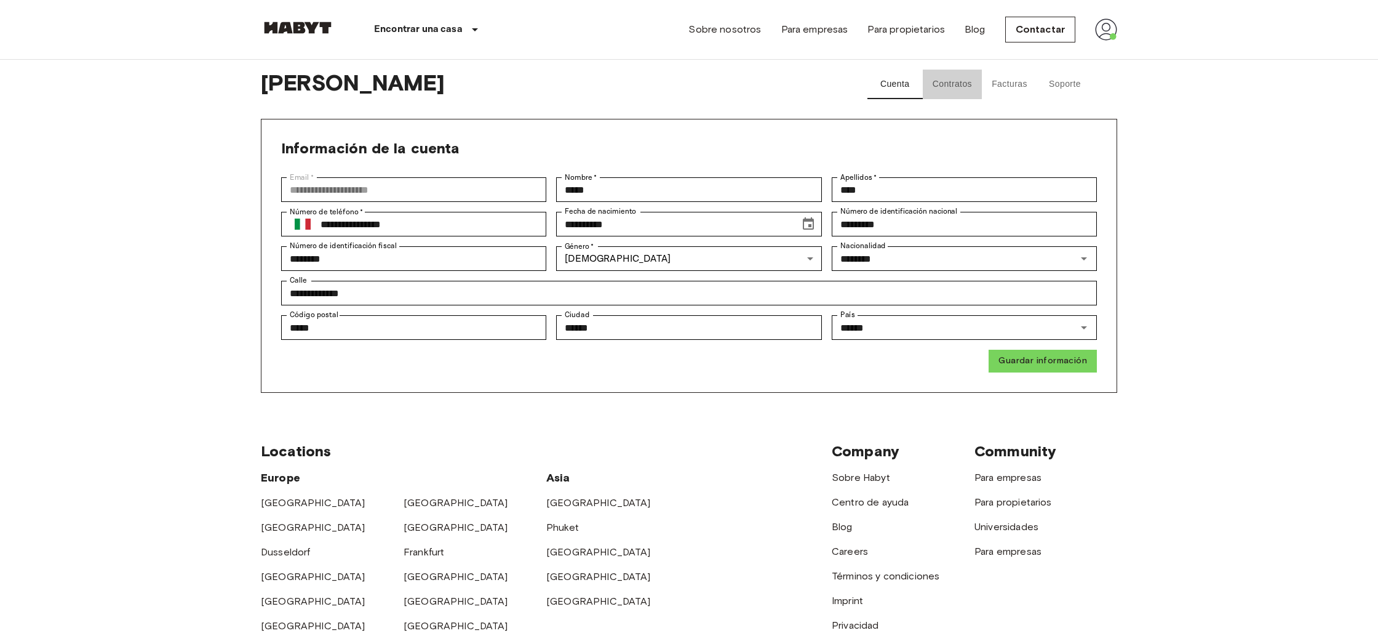
click at [962, 87] on button "Contratos" at bounding box center [952, 85] width 59 height 30
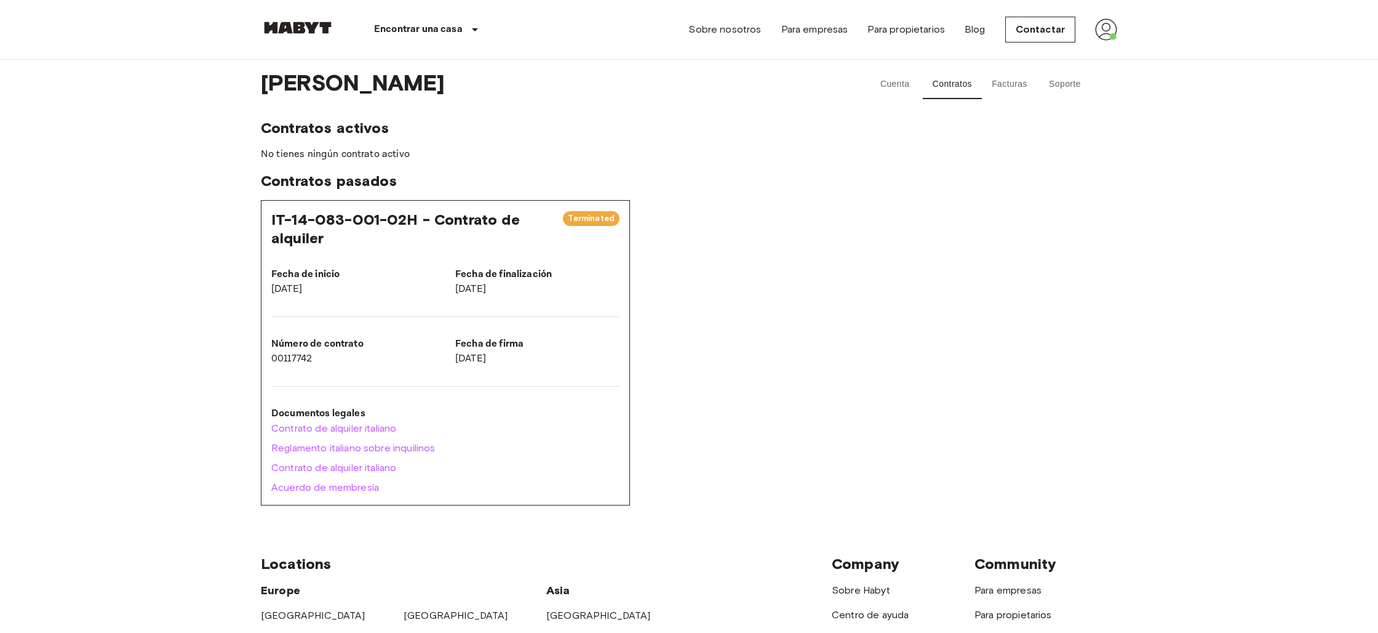
click at [354, 332] on div "Número de contrato 00117742" at bounding box center [344, 341] width 184 height 49
drag, startPoint x: 510, startPoint y: 364, endPoint x: 473, endPoint y: 306, distance: 68.1
click at [510, 362] on p "[DATE]" at bounding box center [537, 358] width 164 height 15
drag, startPoint x: 473, startPoint y: 306, endPoint x: 489, endPoint y: 258, distance: 51.2
click at [485, 266] on div "Fecha de inicio [DATE] Fecha de finalización [DATE] Número de contrato 00117742…" at bounding box center [436, 306] width 368 height 119
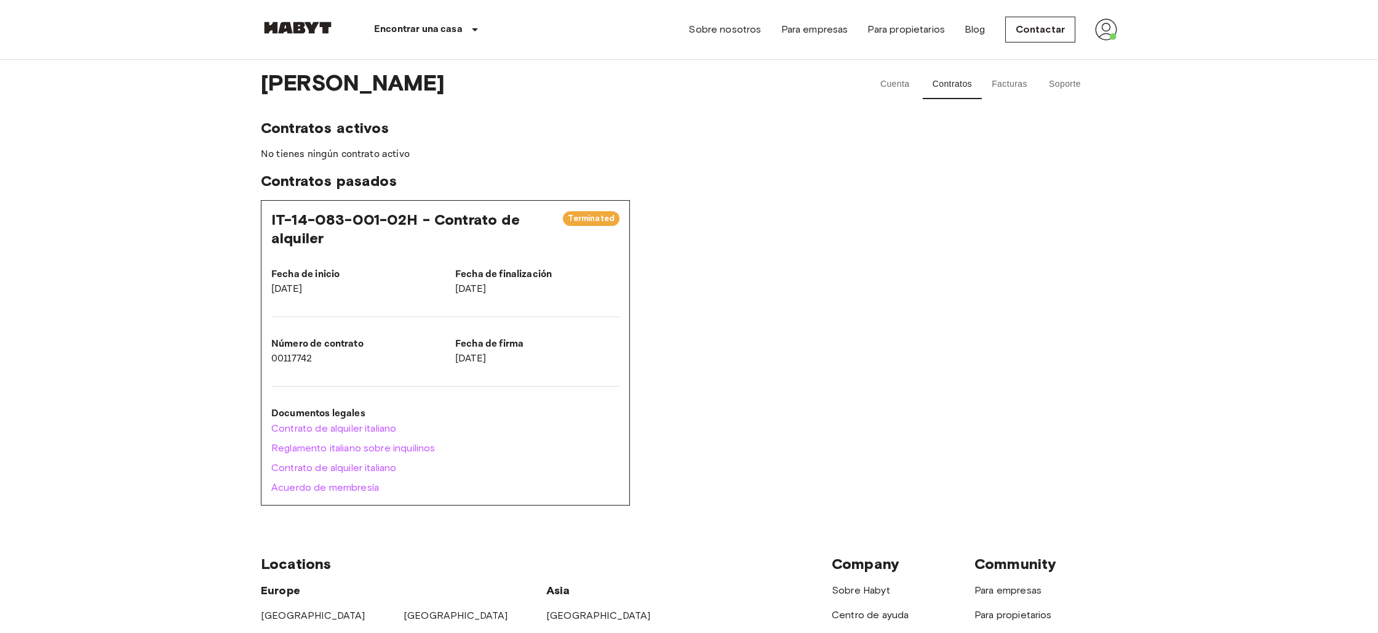
drag, startPoint x: 492, startPoint y: 255, endPoint x: 362, endPoint y: 213, distance: 136.0
click at [372, 218] on div "IT-14-083-001-02H - Contrato de alquiler Terminated Fecha de inicio [DATE] Fech…" at bounding box center [445, 352] width 369 height 305
drag, startPoint x: 339, startPoint y: 225, endPoint x: 276, endPoint y: 220, distance: 62.9
click at [295, 220] on span "IT-14-083-001-02H - Contrato de alquiler" at bounding box center [395, 228] width 249 height 36
click at [276, 220] on span "IT-14-083-001-02H - Contrato de alquiler" at bounding box center [395, 228] width 249 height 36
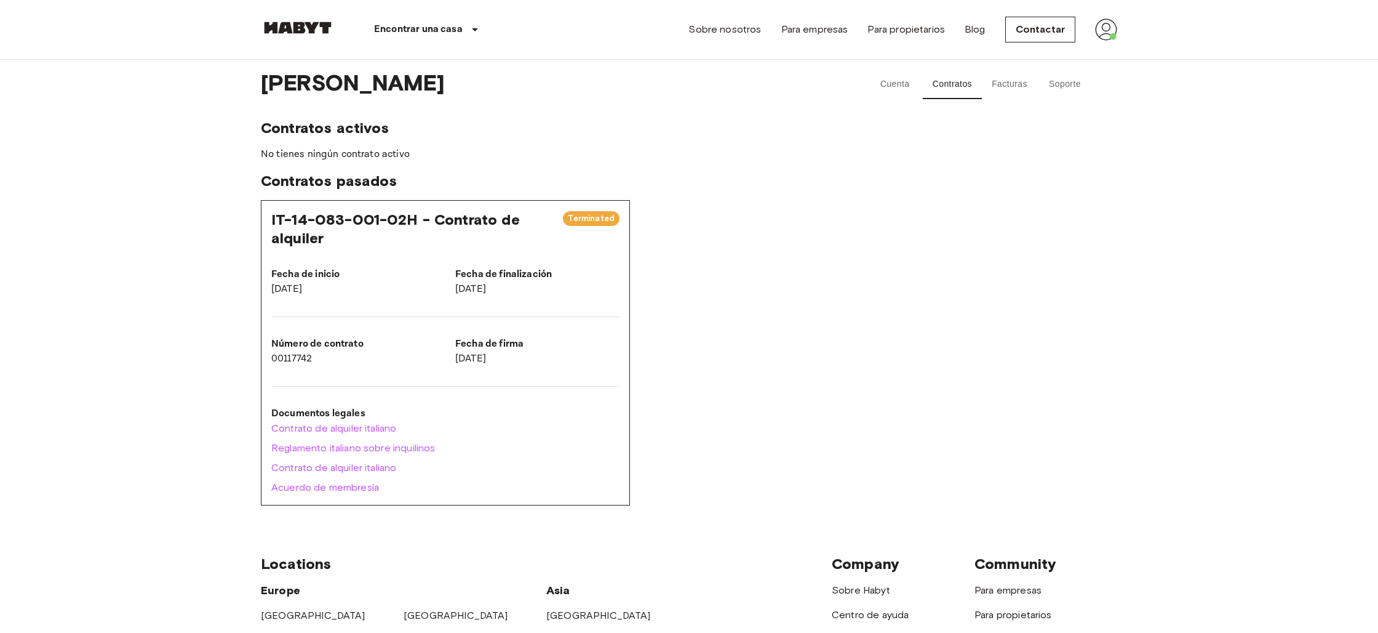
drag, startPoint x: 271, startPoint y: 222, endPoint x: 332, endPoint y: 146, distance: 97.1
click at [271, 222] on div "IT-14-083-001-02H - Contrato de alquiler Terminated Fecha de inicio [DATE] Fech…" at bounding box center [445, 352] width 369 height 305
drag, startPoint x: 332, startPoint y: 146, endPoint x: 338, endPoint y: 197, distance: 51.4
click at [333, 146] on div "Contratos activos No tienes ningún contrato activo Contratos pasados IT-14-083-…" at bounding box center [689, 312] width 857 height 386
click at [331, 186] on div "Contratos activos No tienes ningún contrato activo Contratos pasados IT-14-083-…" at bounding box center [689, 312] width 857 height 386
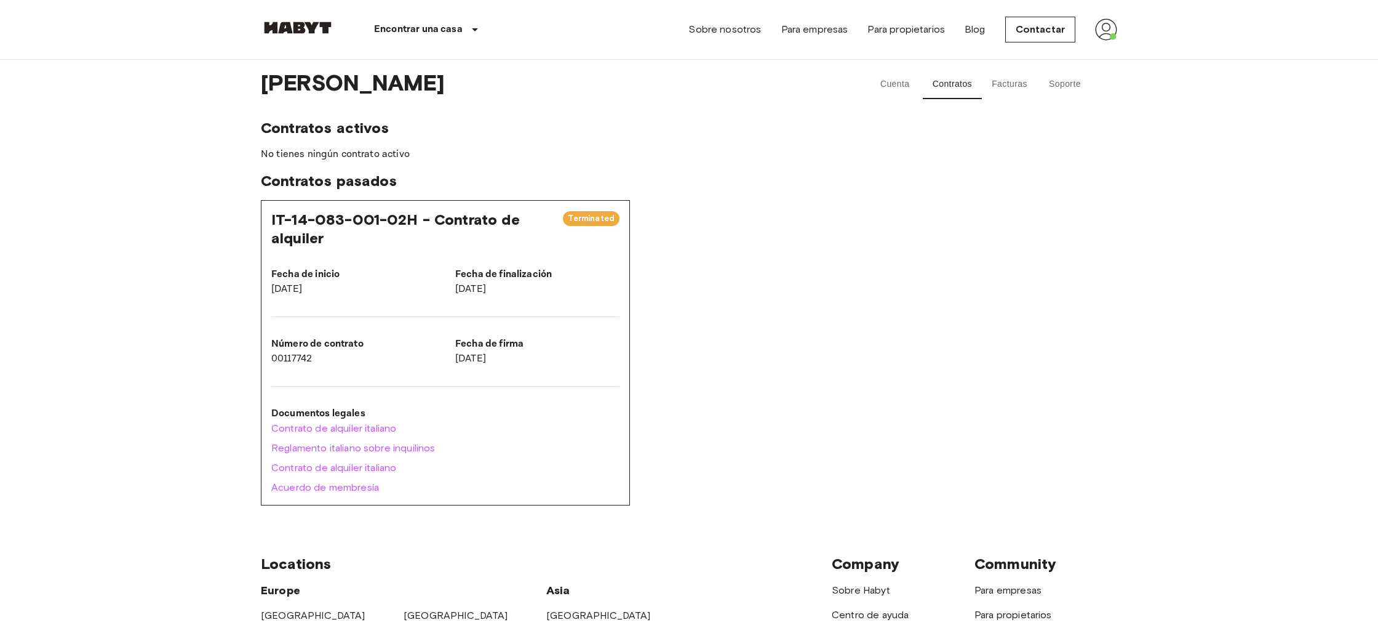
drag, startPoint x: 318, startPoint y: 176, endPoint x: 296, endPoint y: 148, distance: 35.6
click at [308, 167] on div "Contratos activos No tienes ningún contrato activo Contratos pasados IT-14-083-…" at bounding box center [689, 312] width 857 height 386
drag, startPoint x: 296, startPoint y: 137, endPoint x: 294, endPoint y: 129, distance: 7.8
click at [294, 130] on div "Contratos activos No tienes ningún contrato activo Contratos pasados IT-14-083-…" at bounding box center [689, 312] width 857 height 386
click at [294, 129] on span "Contratos activos" at bounding box center [689, 128] width 857 height 18
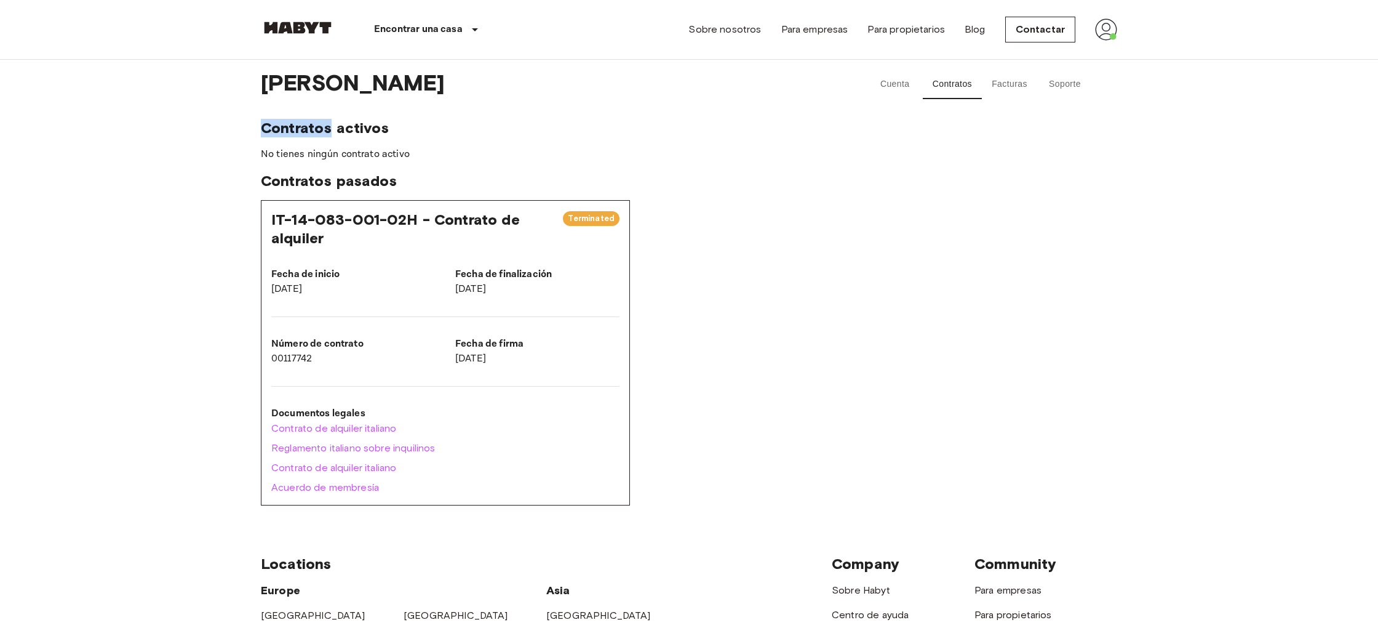
drag, startPoint x: 294, startPoint y: 129, endPoint x: 286, endPoint y: 130, distance: 8.0
click at [289, 129] on span "Contratos activos" at bounding box center [689, 128] width 857 height 18
drag, startPoint x: 263, startPoint y: 130, endPoint x: 713, endPoint y: 52, distance: 457.3
click at [270, 127] on span "Contratos activos" at bounding box center [689, 128] width 857 height 18
